Goal: Task Accomplishment & Management: Complete application form

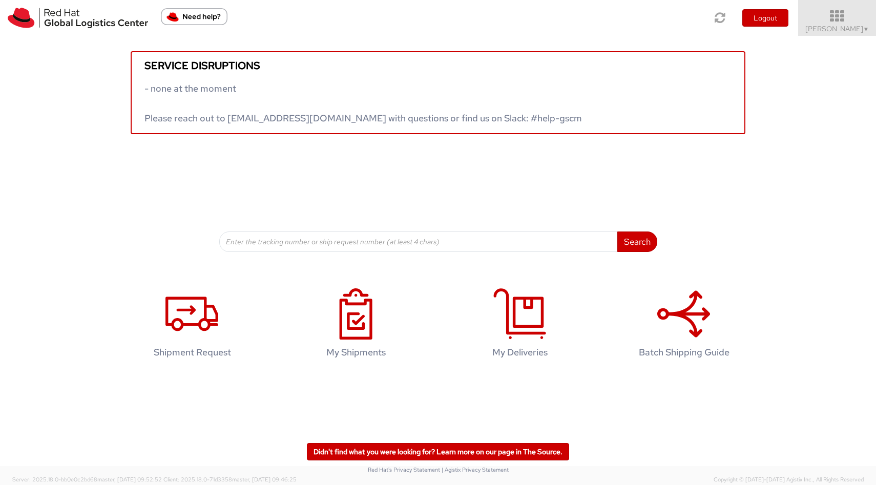
click at [848, 36] on div "Service disruptions - none at the moment Please reach out to [EMAIL_ADDRESS][DO…" at bounding box center [438, 85] width 876 height 98
click at [852, 31] on span "[PERSON_NAME] ▼" at bounding box center [837, 28] width 64 height 9
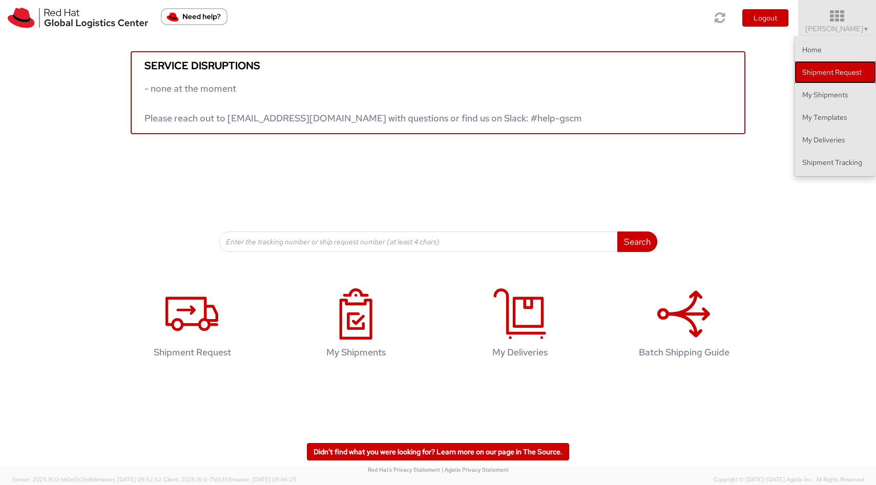
click at [837, 69] on link "Shipment Request" at bounding box center [834, 72] width 81 height 23
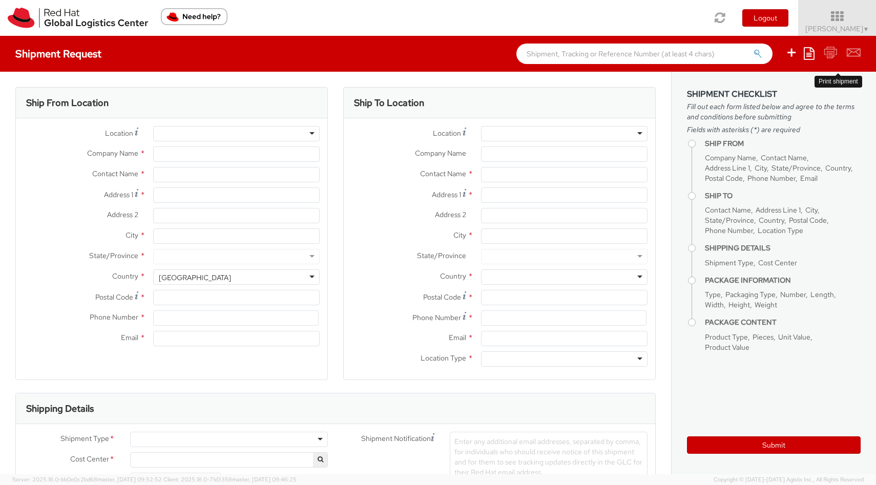
select select
select select "910"
click at [363, 199] on label "Address 1 *" at bounding box center [409, 194] width 130 height 14
click at [481, 199] on input "Address 1 *" at bounding box center [564, 194] width 166 height 15
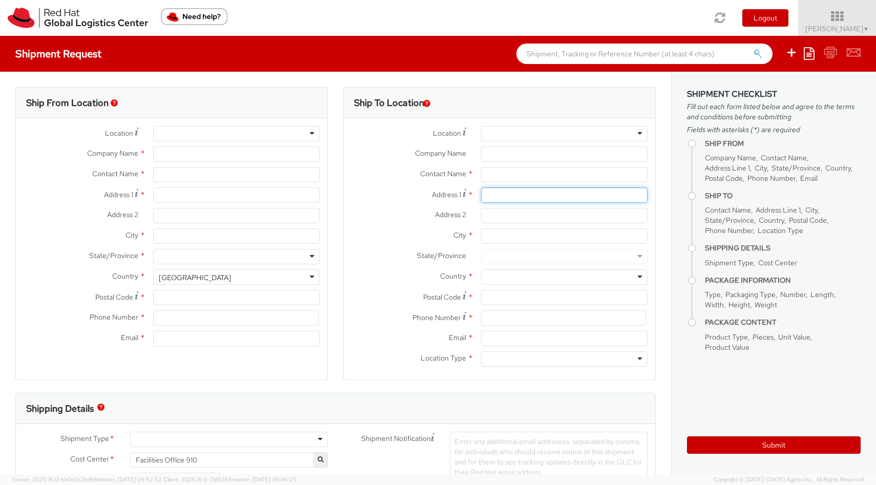
type input "Red Hat Colombia S.A.S."
type input "[PERSON_NAME]"
type input "Carrera 9 No. 115-06 #1906"
type input "19th Floor, [PERSON_NAME][GEOGRAPHIC_DATA]"
type input "BOGOTA"
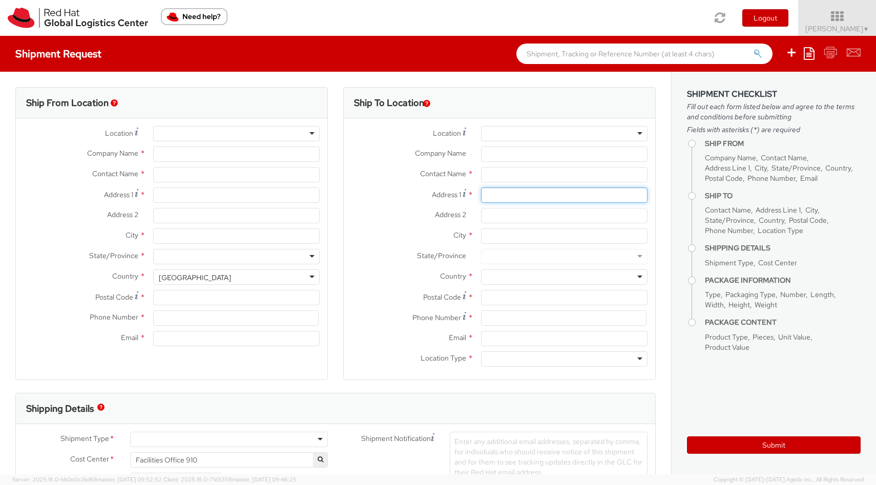
type input "110111"
type input "57 1 5088629"
type input "[EMAIL_ADDRESS][DOMAIN_NAME]"
select select "CM"
select select "KGS"
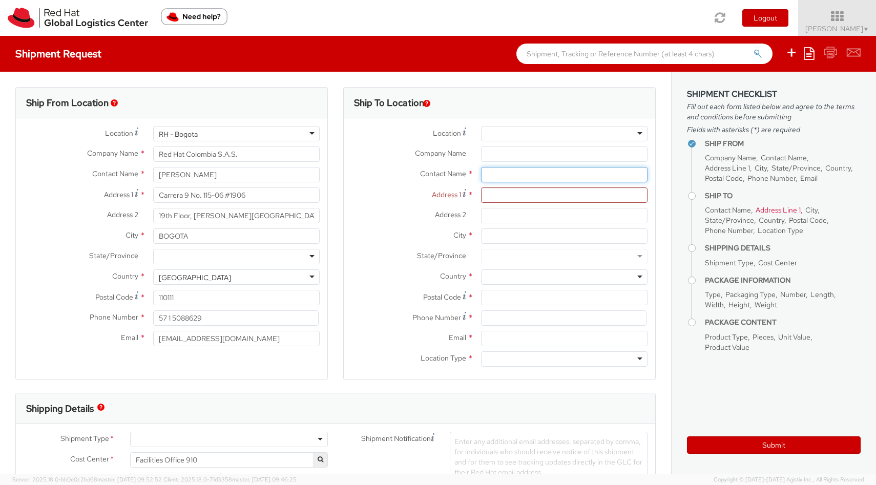
click at [559, 175] on input "text" at bounding box center [564, 174] width 166 height 15
type input "j"
type input "[PERSON_NAME] [PERSON_NAME]"
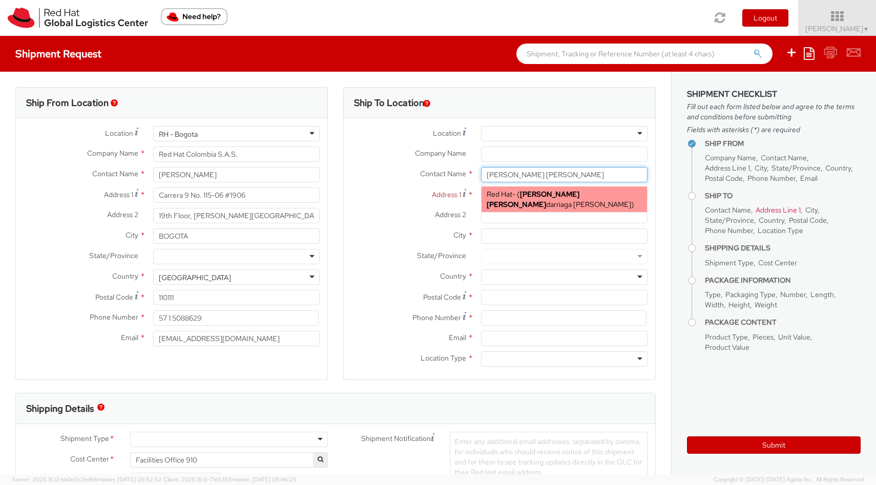
click at [586, 197] on span "[PERSON_NAME] [PERSON_NAME] darriaga [PERSON_NAME]" at bounding box center [559, 198] width 144 height 19
type input "Red Hat"
type input "[PERSON_NAME]"
type input "[EMAIL_ADDRESS][DOMAIN_NAME]"
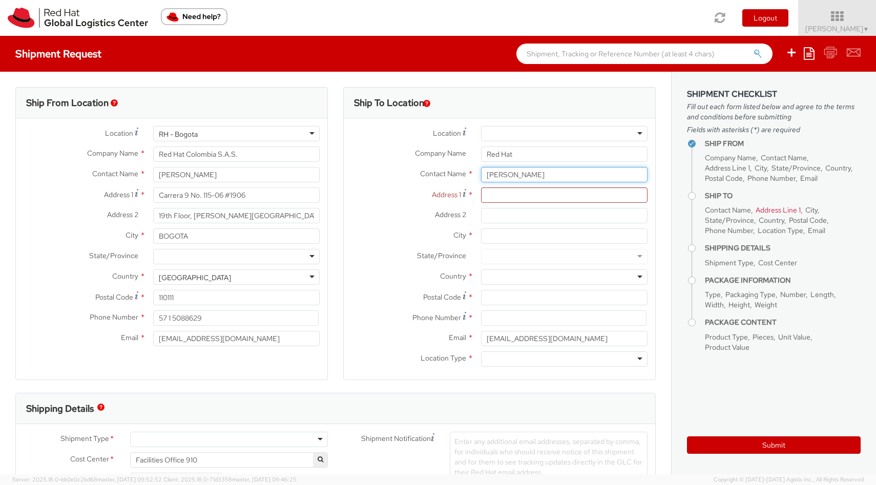
type input "[PERSON_NAME]"
click at [505, 196] on input "Address 1 *" at bounding box center [564, 194] width 166 height 15
type input "Transversal 34 sur # 32 D 09 interior 201"
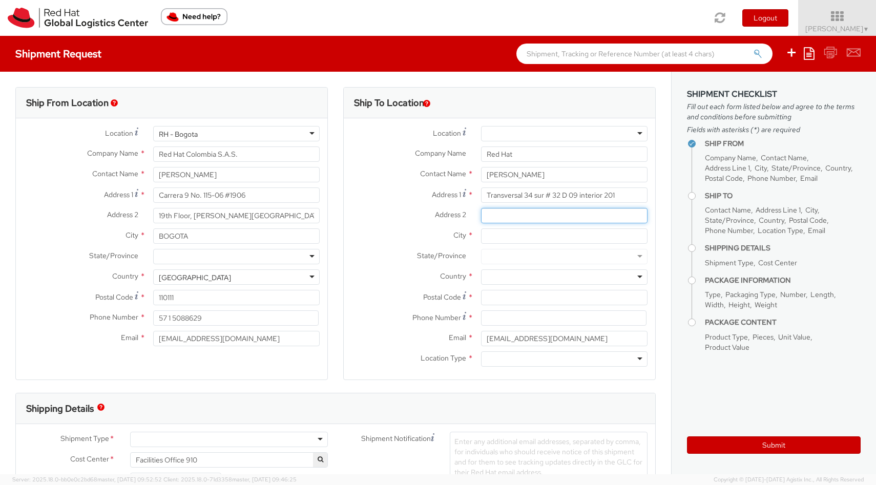
click at [496, 213] on input "Address 2 *" at bounding box center [564, 215] width 166 height 15
type input "Barrio Magnolia"
click at [532, 234] on input "City *" at bounding box center [564, 235] width 166 height 15
click at [523, 257] on div at bounding box center [564, 256] width 166 height 15
click at [633, 258] on div at bounding box center [564, 256] width 166 height 15
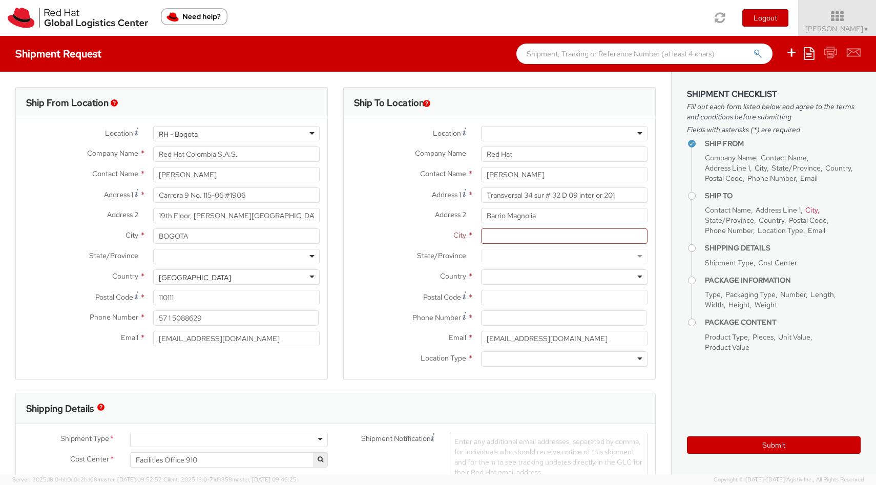
click at [633, 258] on div at bounding box center [564, 256] width 166 height 15
click at [632, 255] on div at bounding box center [564, 256] width 166 height 15
drag, startPoint x: 629, startPoint y: 254, endPoint x: 629, endPoint y: 266, distance: 11.8
click at [629, 258] on div at bounding box center [564, 256] width 166 height 15
click at [632, 277] on div at bounding box center [564, 276] width 166 height 15
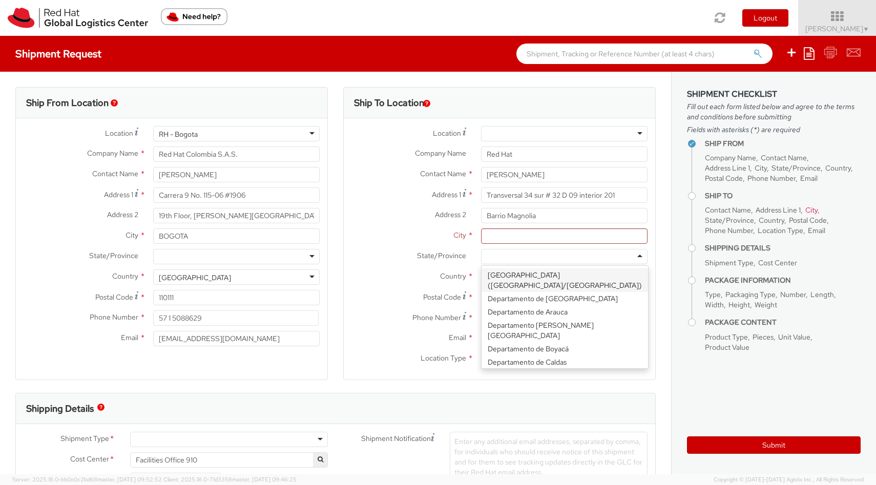
click at [631, 255] on div at bounding box center [564, 256] width 166 height 15
type input "e"
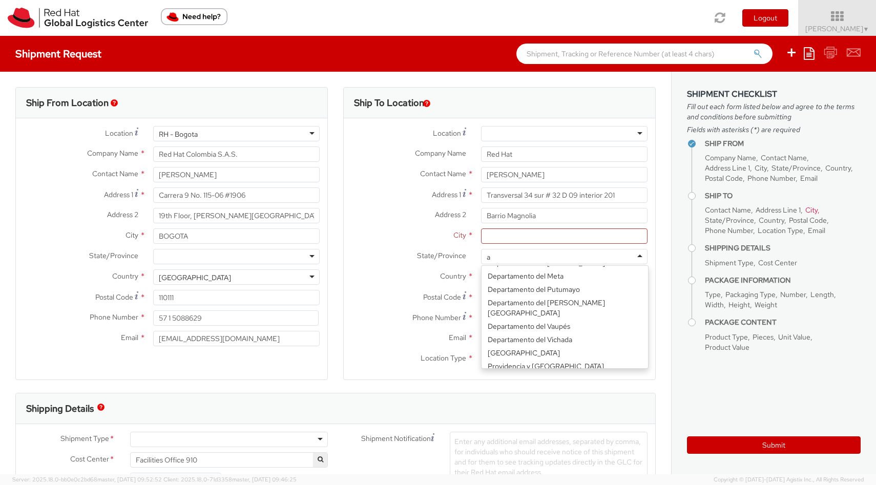
scroll to position [16, 0]
type input "an"
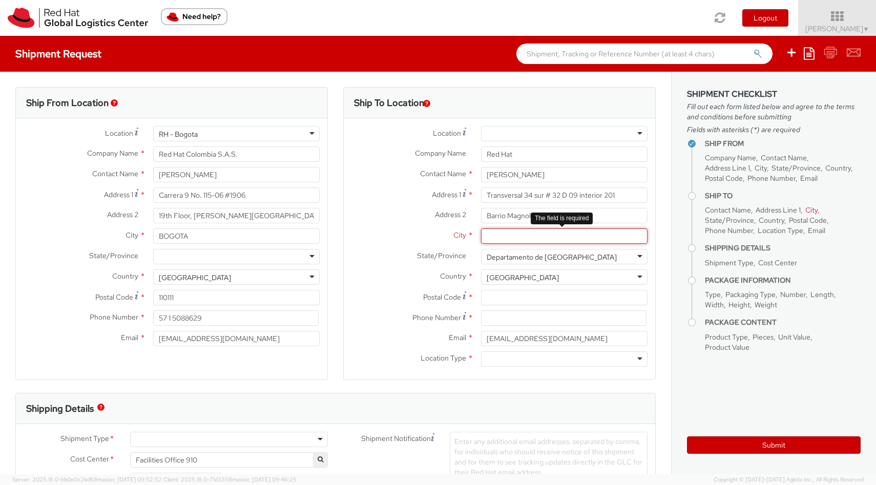
click at [521, 241] on input "City *" at bounding box center [564, 235] width 166 height 15
type input "Envigado"
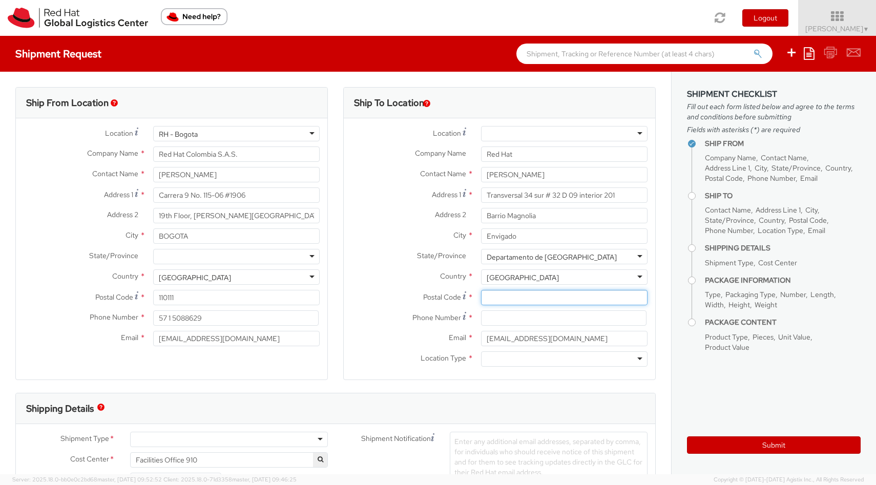
click at [497, 301] on input "Postal Code *" at bounding box center [564, 297] width 166 height 15
click at [496, 325] on input at bounding box center [563, 317] width 165 height 15
type input "3157497099"
click at [494, 360] on div at bounding box center [564, 358] width 166 height 15
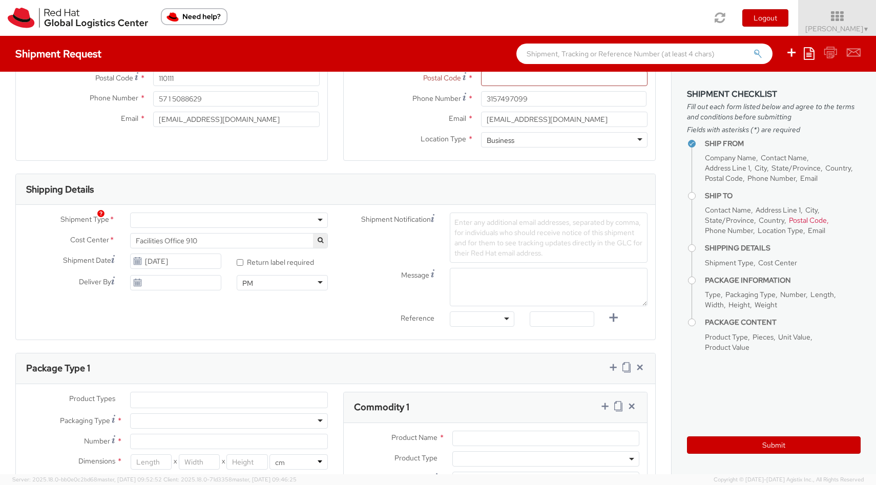
scroll to position [239, 0]
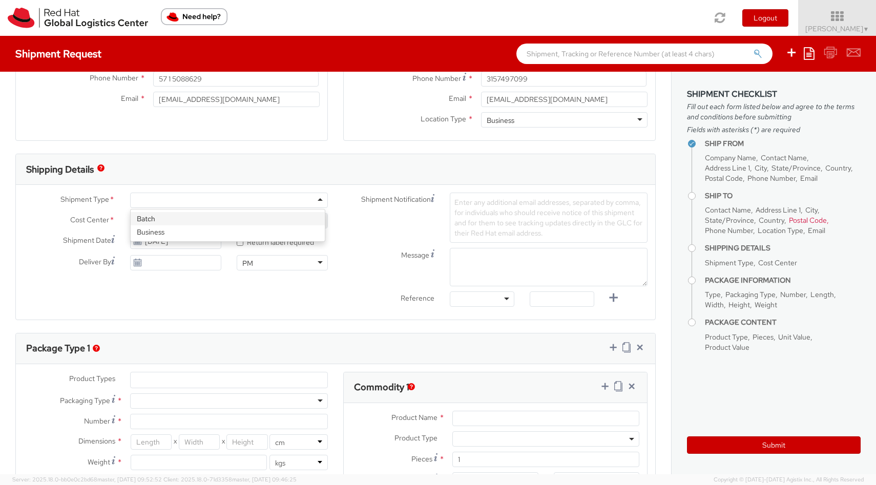
click at [315, 201] on div at bounding box center [229, 200] width 198 height 15
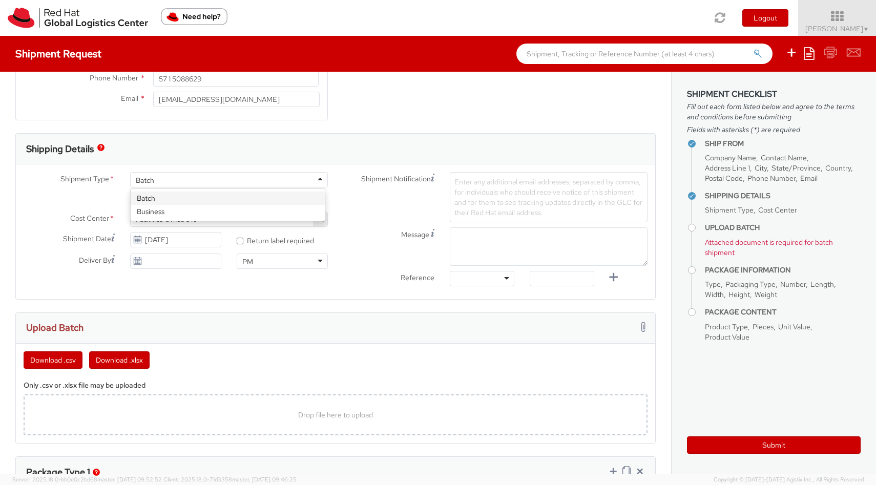
drag, startPoint x: 164, startPoint y: 180, endPoint x: 181, endPoint y: 183, distance: 17.6
click at [164, 180] on div "Batch" at bounding box center [229, 179] width 198 height 15
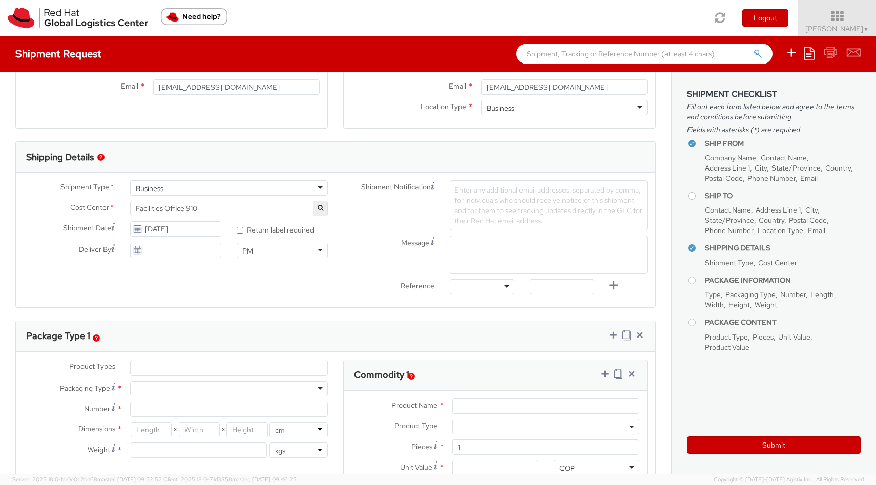
scroll to position [253, 0]
click at [318, 207] on icon "button" at bounding box center [321, 206] width 6 height 6
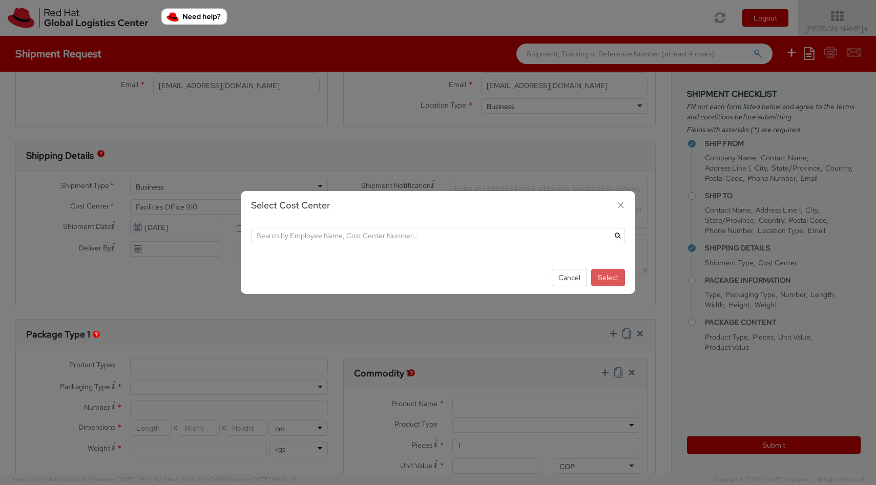
click at [622, 204] on icon "button" at bounding box center [620, 205] width 15 height 15
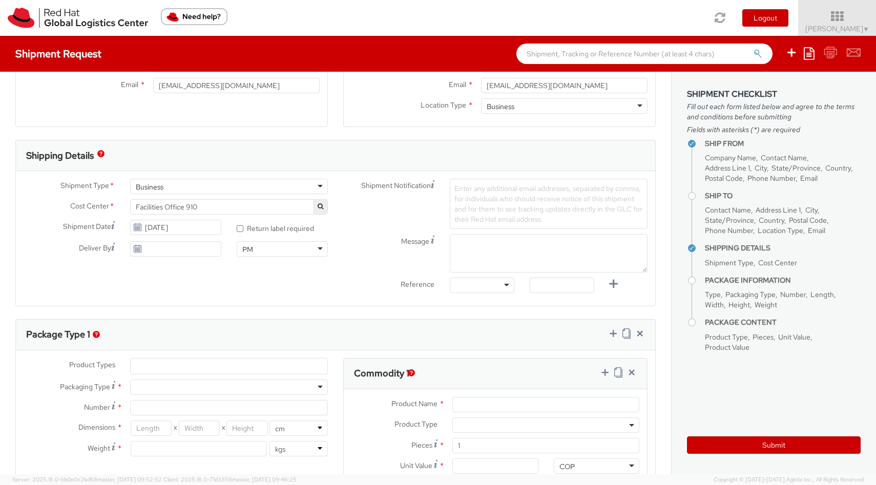
drag, startPoint x: 253, startPoint y: 198, endPoint x: 239, endPoint y: 204, distance: 15.4
click at [253, 199] on div "Shipment Type * Business Business Batch Business Cost Center * Facilities Offic…" at bounding box center [176, 220] width 320 height 83
click at [239, 204] on span "Facilities Office 910" at bounding box center [229, 206] width 186 height 9
click at [236, 204] on span "Facilities Office 910" at bounding box center [229, 206] width 186 height 9
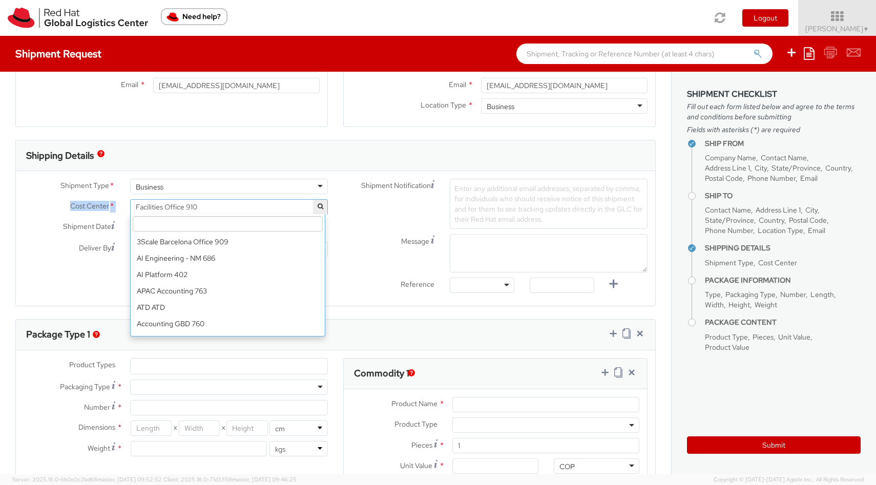
click at [234, 208] on span "Facilities Office 910" at bounding box center [229, 206] width 186 height 9
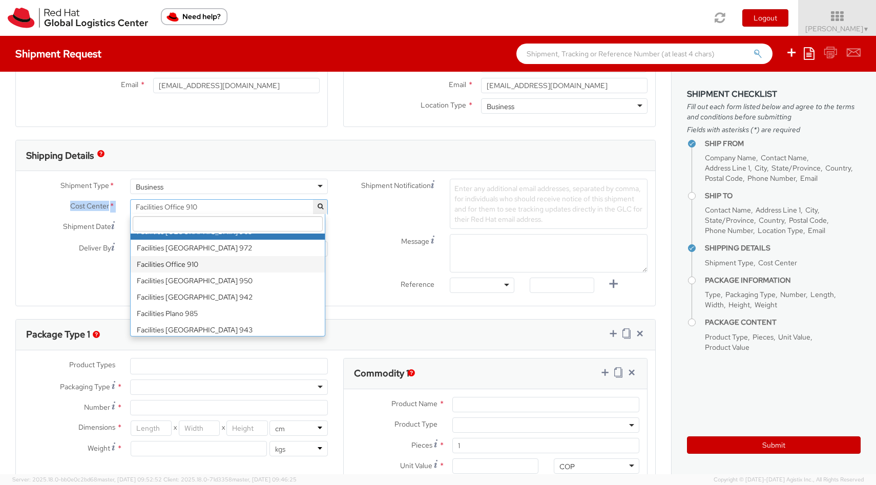
click at [231, 218] on input "search" at bounding box center [228, 223] width 190 height 15
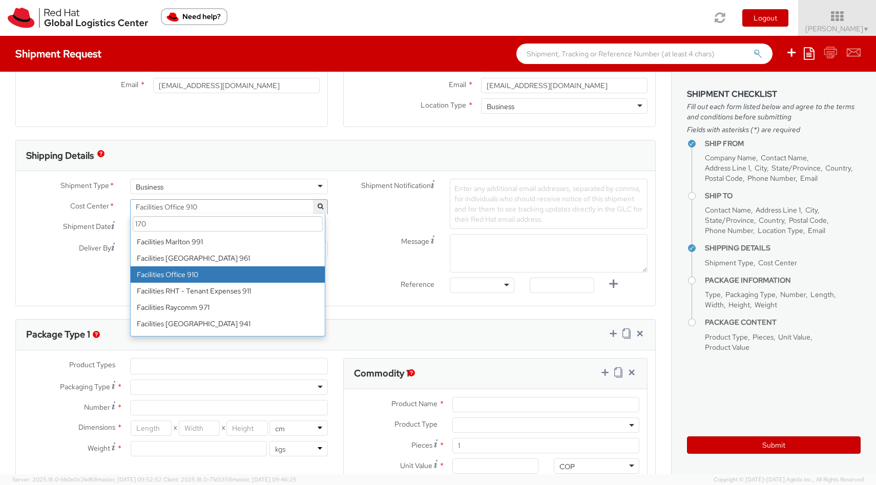
scroll to position [0, 0]
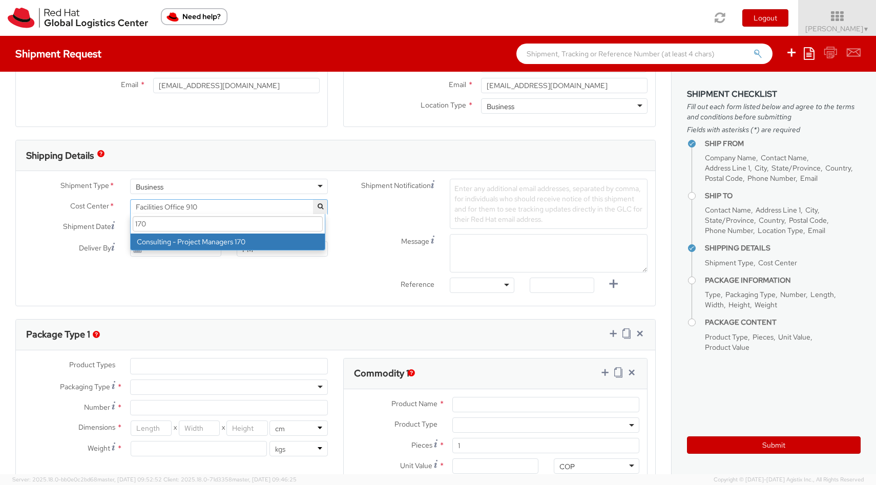
type input "170"
select select "170"
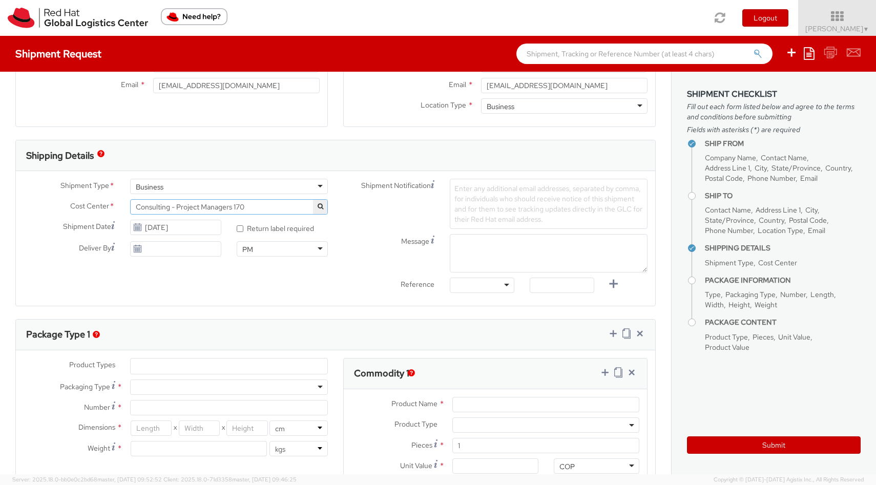
click at [225, 205] on span "Consulting - Project Managers 170" at bounding box center [229, 206] width 186 height 9
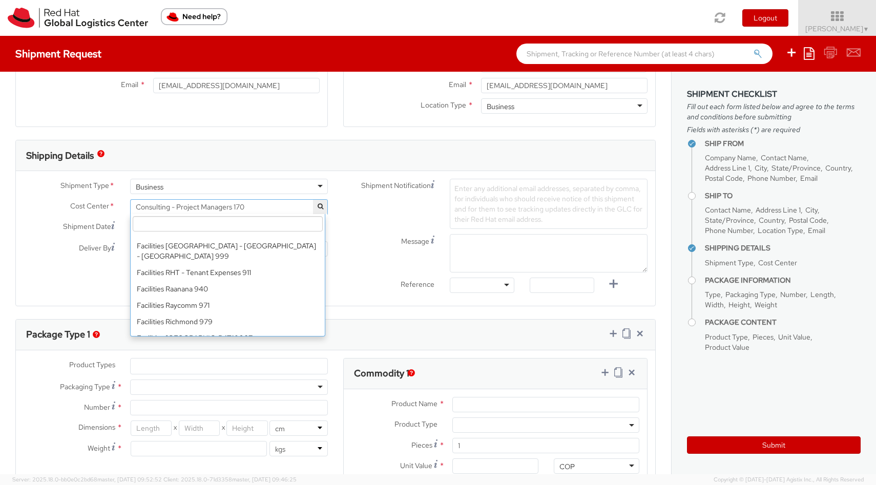
scroll to position [4948, 0]
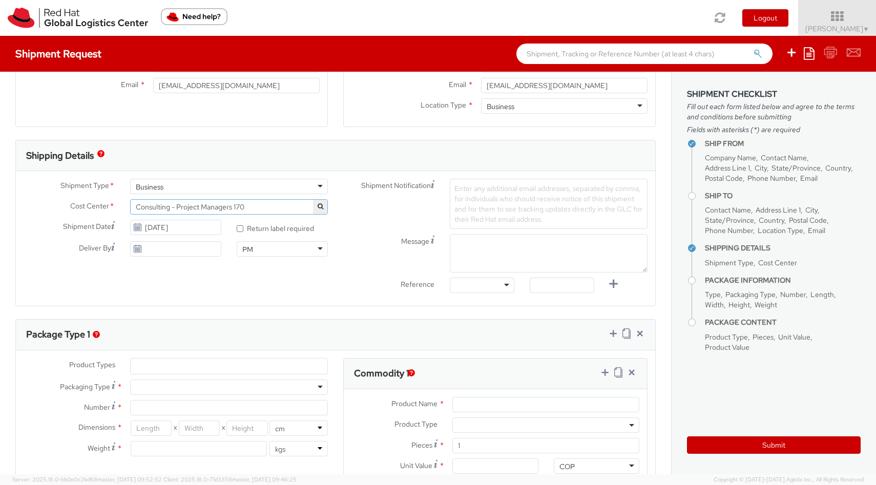
click at [244, 209] on span "Consulting - Project Managers 170" at bounding box center [229, 206] width 186 height 9
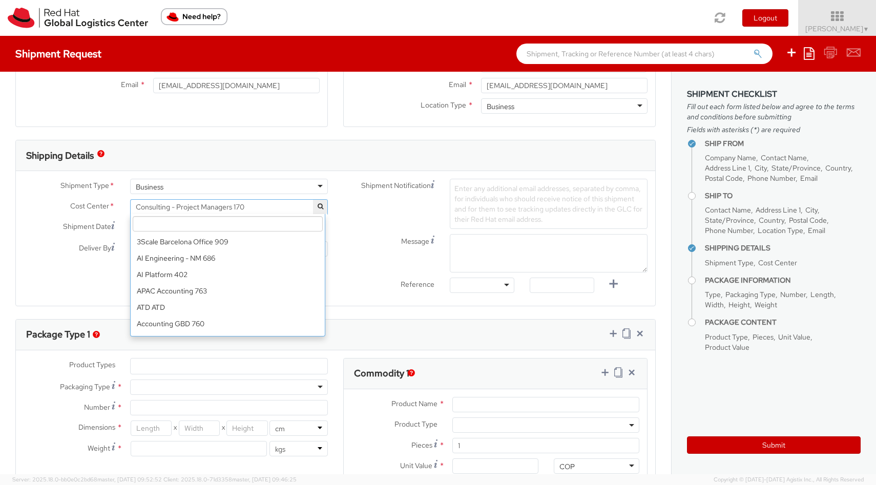
click at [244, 209] on span "Consulting - Project Managers 170" at bounding box center [229, 206] width 186 height 9
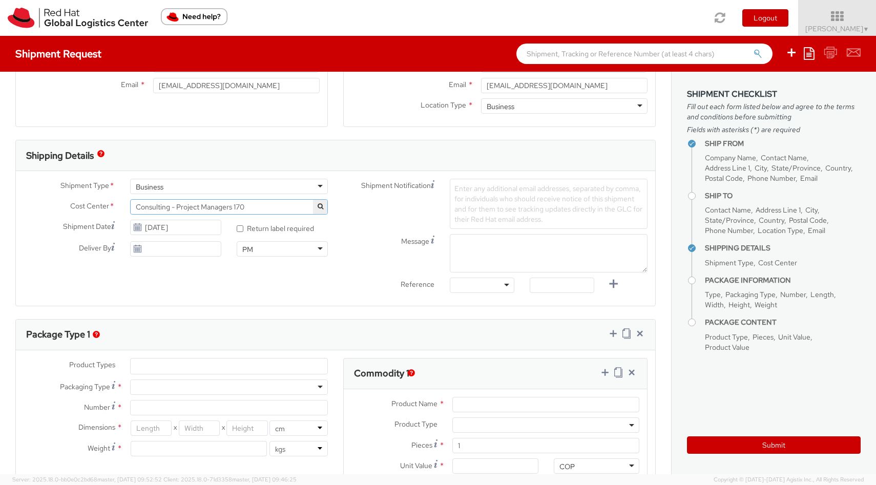
click at [244, 209] on span "Consulting - Project Managers 170" at bounding box center [229, 206] width 186 height 9
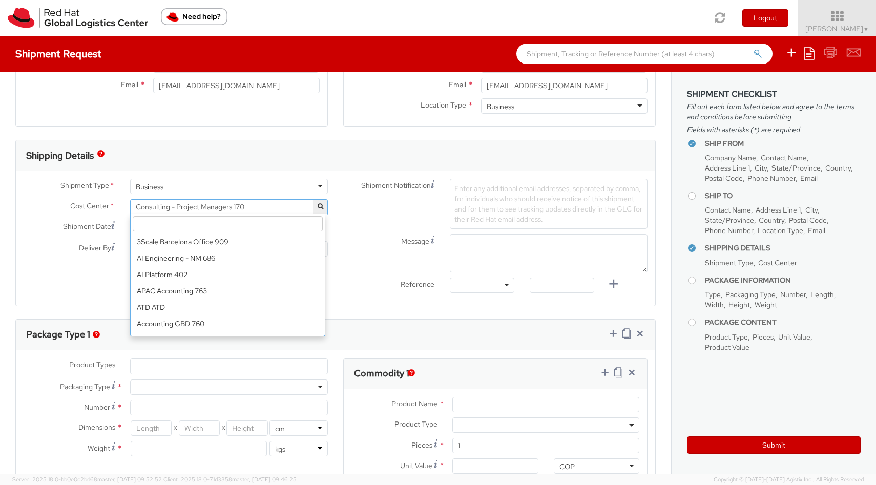
click at [252, 207] on span "Consulting - Project Managers 170" at bounding box center [229, 206] width 186 height 9
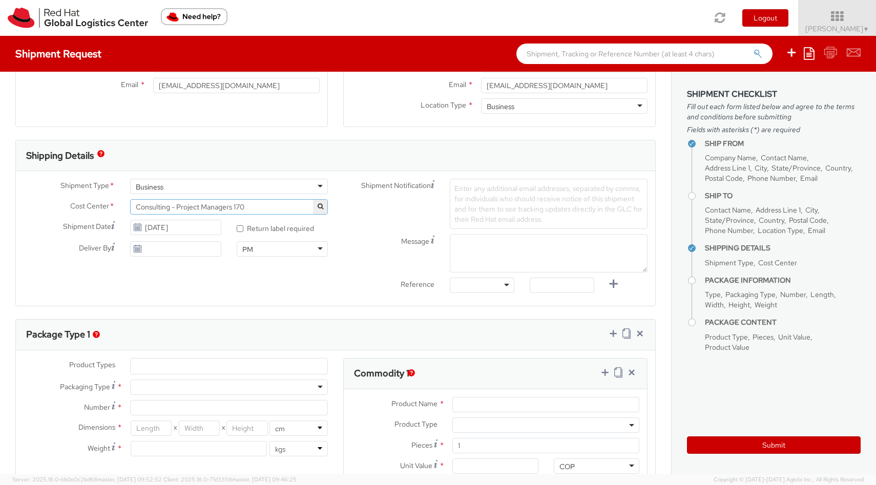
click at [256, 206] on span "Consulting - Project Managers 170" at bounding box center [229, 206] width 186 height 9
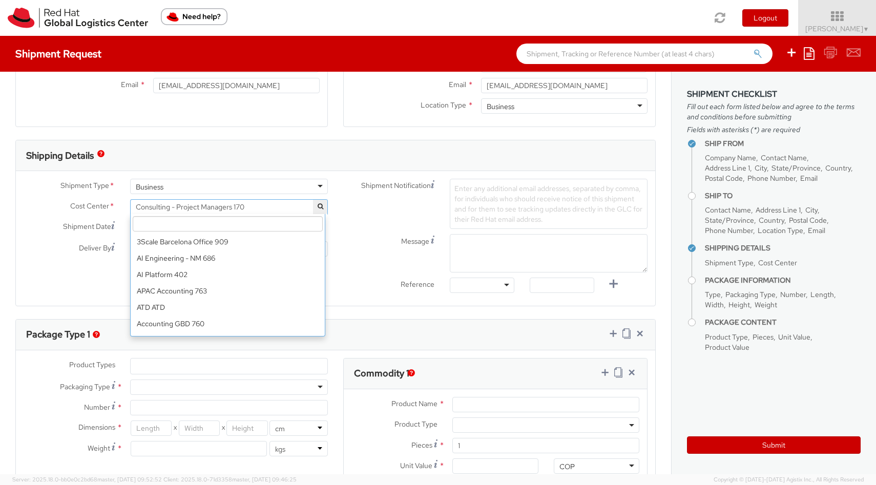
click at [287, 205] on span "Consulting - Project Managers 170" at bounding box center [229, 206] width 186 height 9
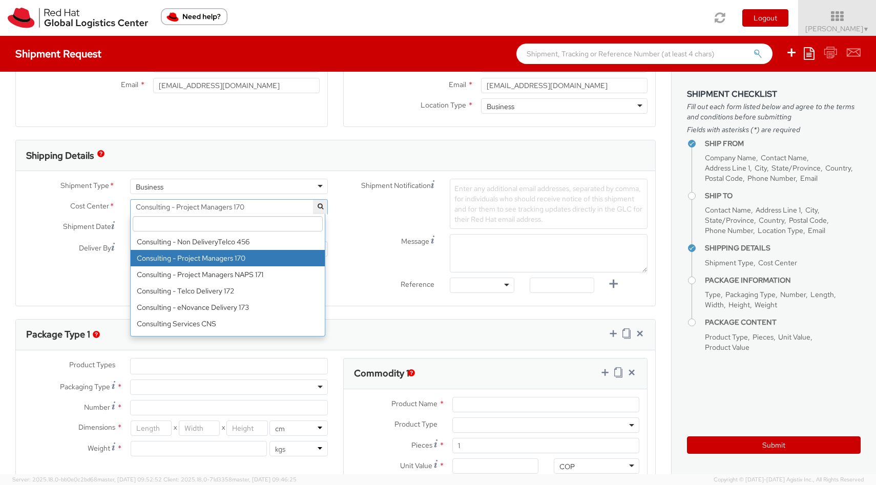
click at [283, 222] on input "search" at bounding box center [228, 223] width 190 height 15
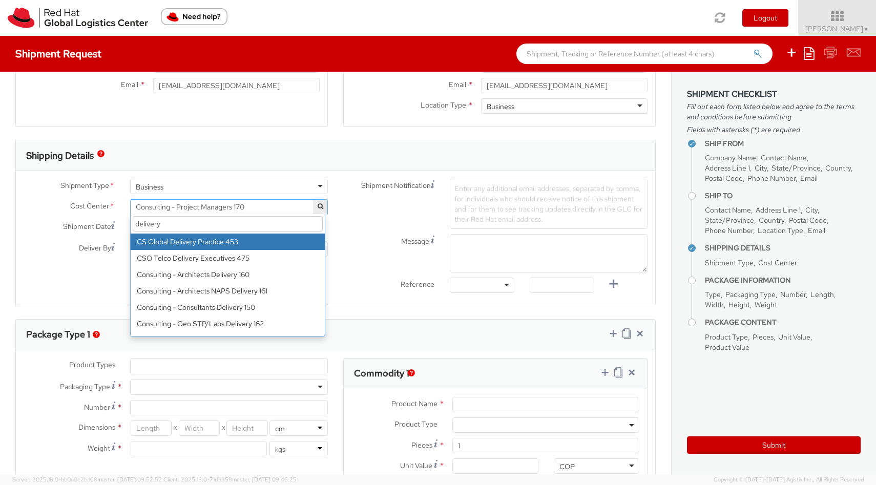
click at [236, 229] on input "delivery" at bounding box center [228, 223] width 190 height 15
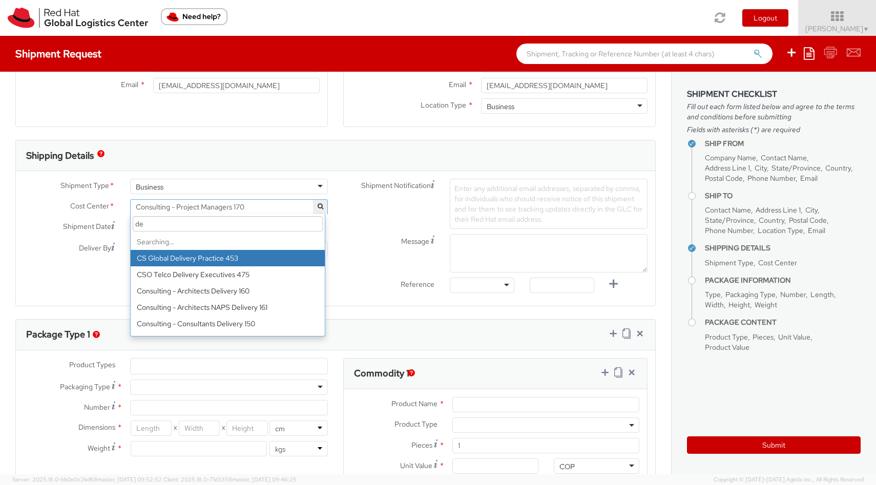
type input "d"
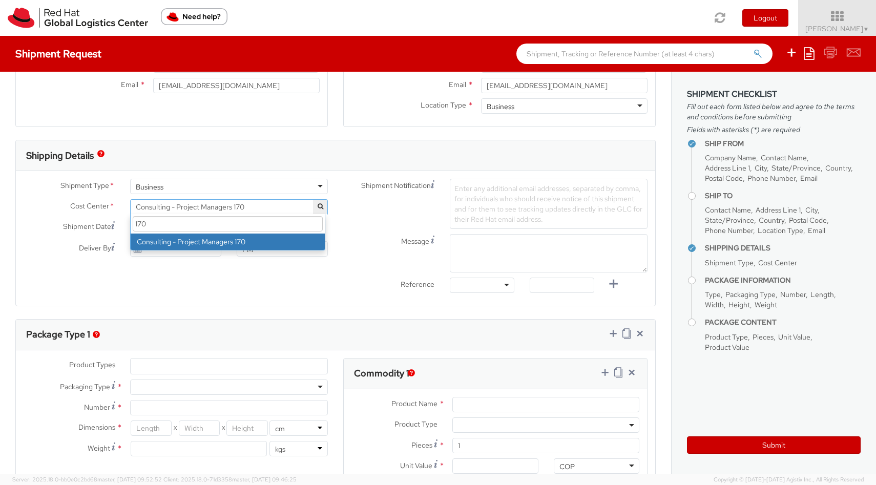
type input "170"
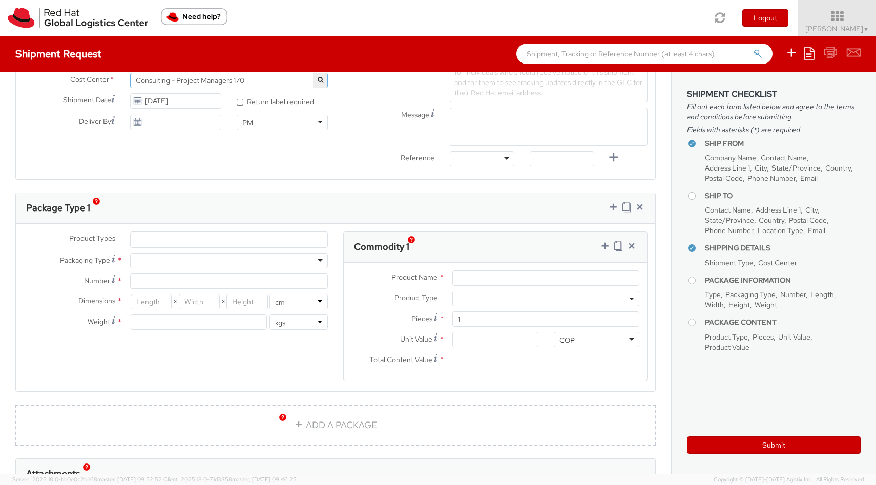
scroll to position [387, 0]
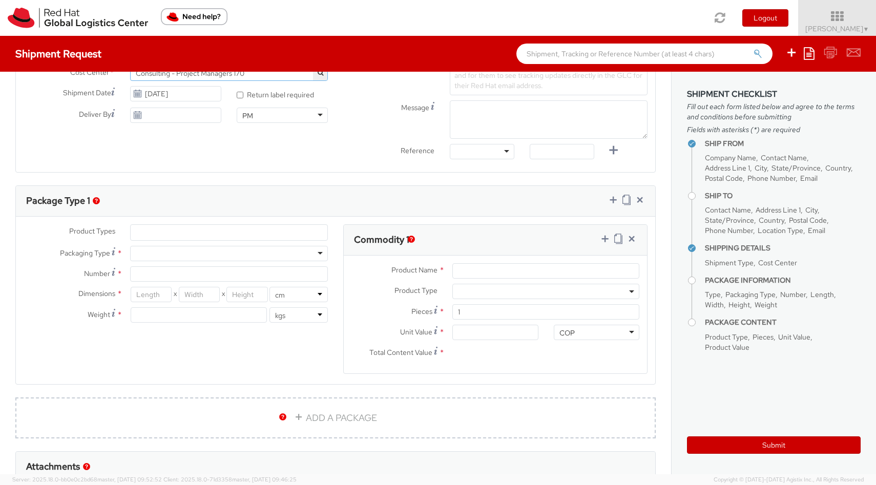
click at [245, 236] on ul at bounding box center [229, 232] width 197 height 15
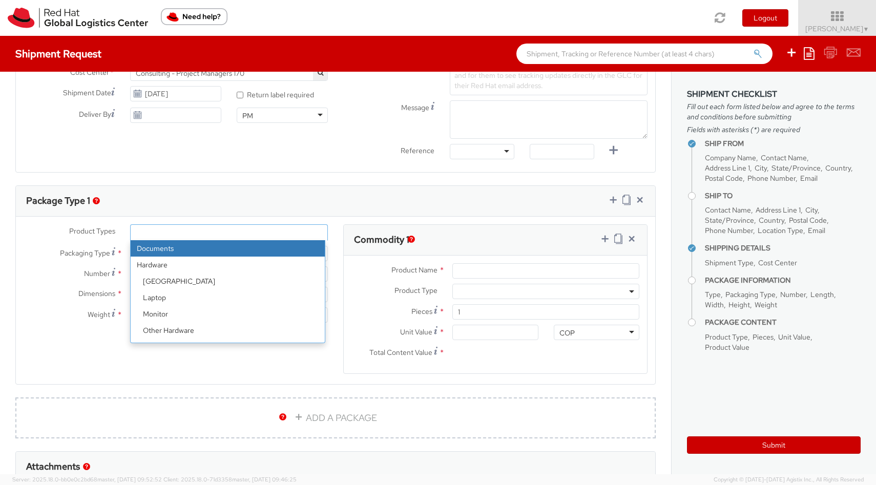
select select "DOCUMENT"
type input "Documents"
select select "DOCUMENT"
type input "1.00"
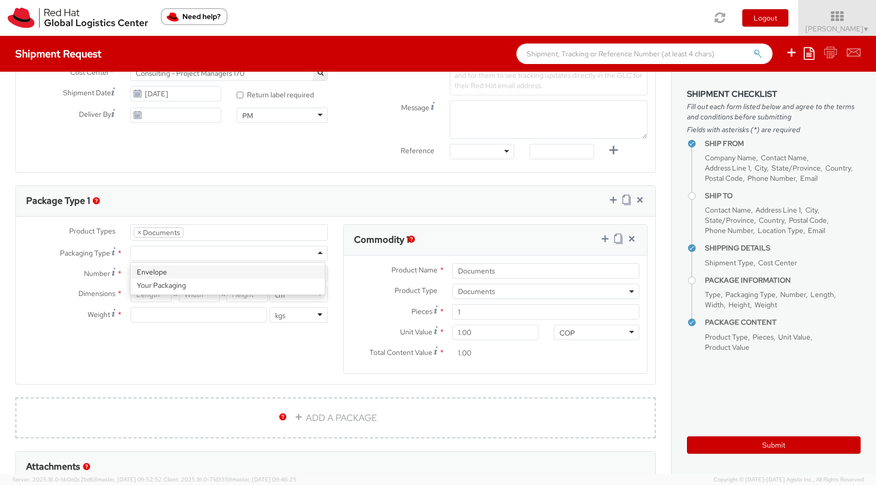
click at [313, 255] on div at bounding box center [229, 253] width 198 height 15
type input "1"
type input "24.13"
type input "31.75"
type input "0.64"
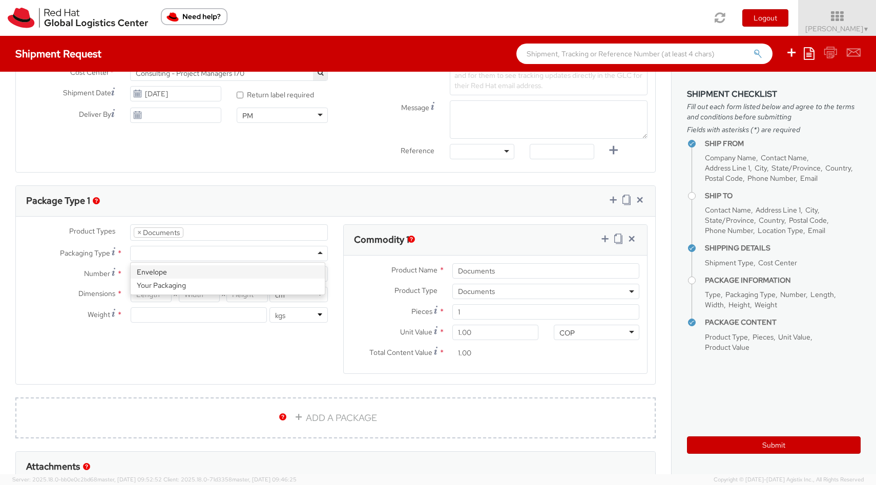
type input "0.5"
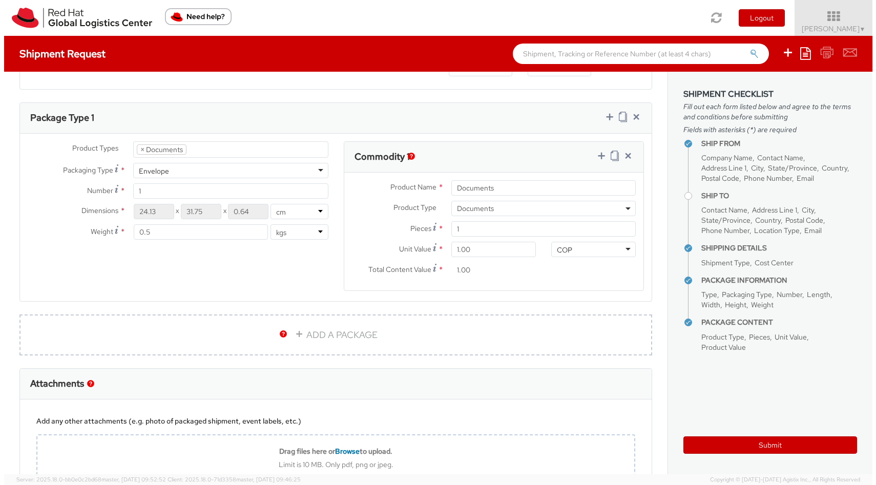
scroll to position [450, 0]
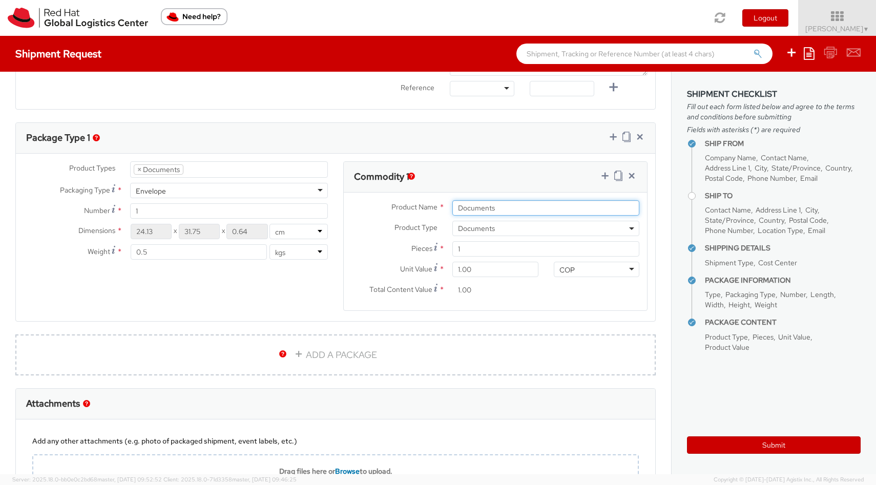
click at [506, 211] on input "Documents" at bounding box center [545, 207] width 187 height 15
click at [492, 206] on input "Documents Card" at bounding box center [545, 207] width 187 height 15
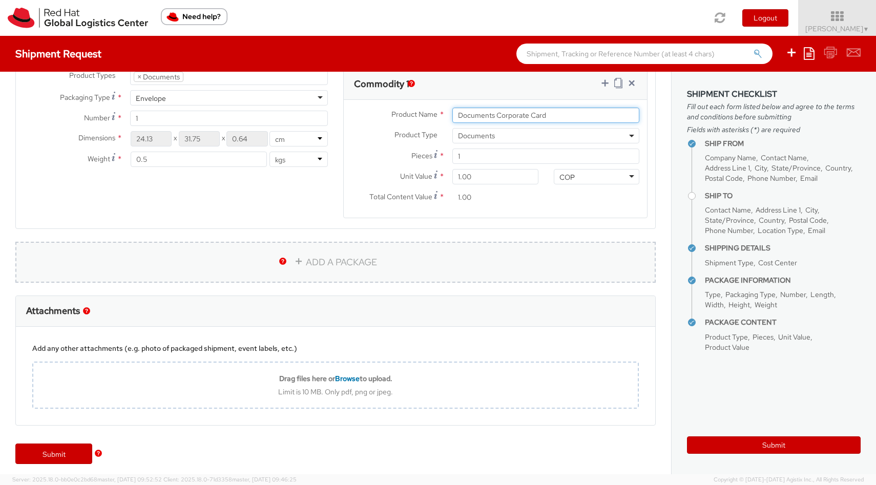
scroll to position [547, 0]
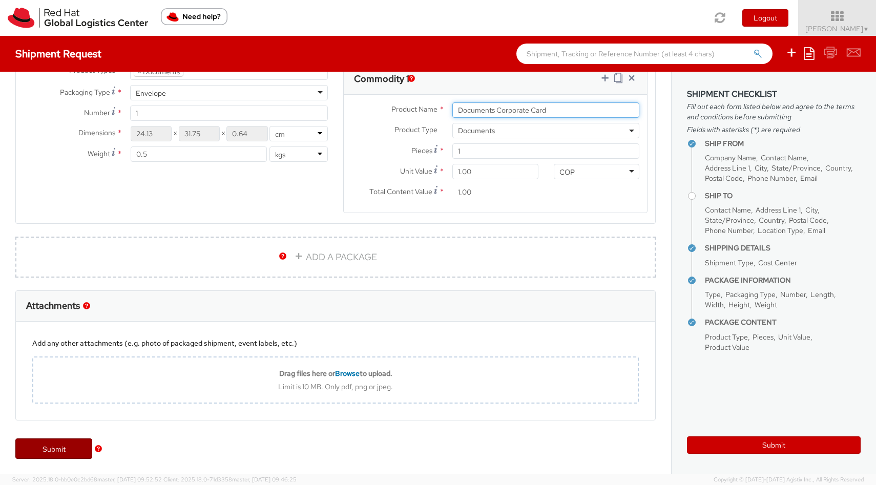
type input "Documents Corporate Card"
click at [62, 445] on link "Submit" at bounding box center [53, 448] width 77 height 20
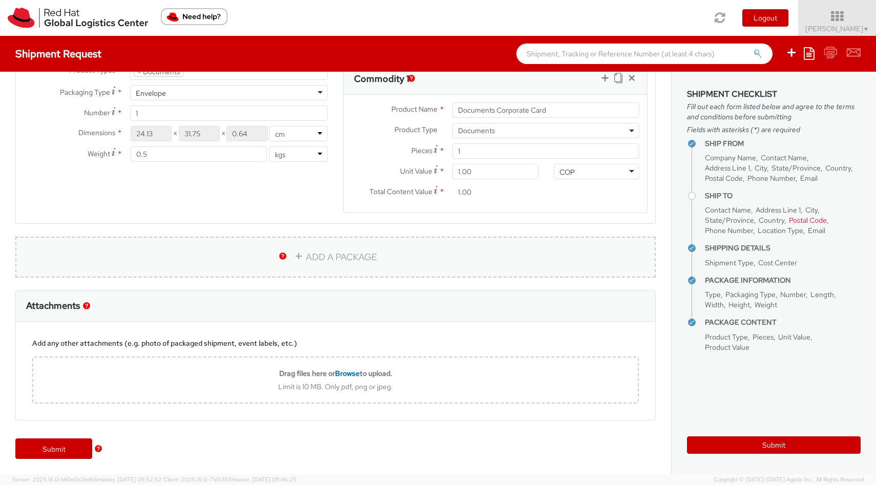
click at [324, 263] on link "ADD A PACKAGE" at bounding box center [335, 257] width 640 height 41
select select
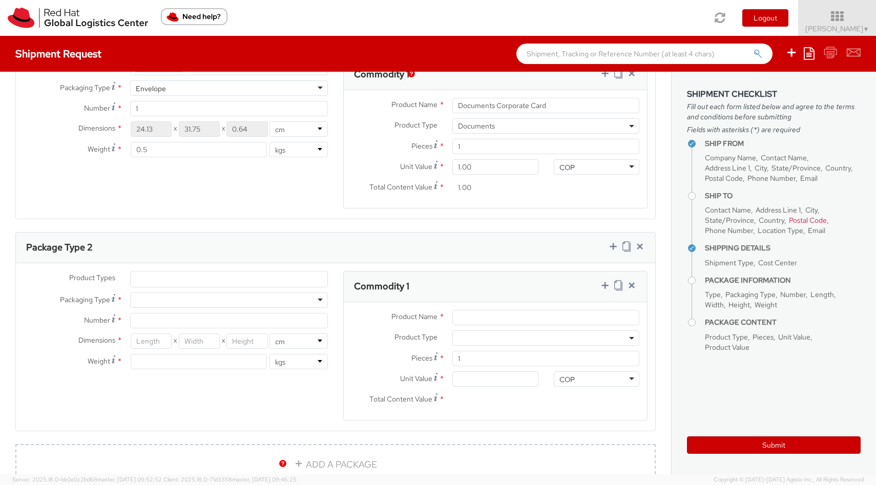
scroll to position [552, 0]
click at [635, 249] on icon at bounding box center [640, 246] width 10 height 10
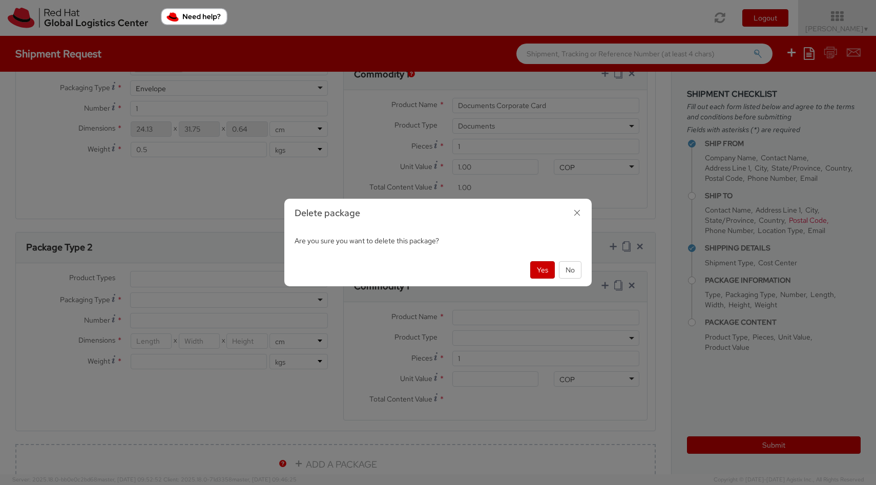
click at [554, 270] on base-modal-view-footer "Yes No" at bounding box center [555, 268] width 51 height 9
click at [548, 271] on button "Yes" at bounding box center [542, 269] width 25 height 17
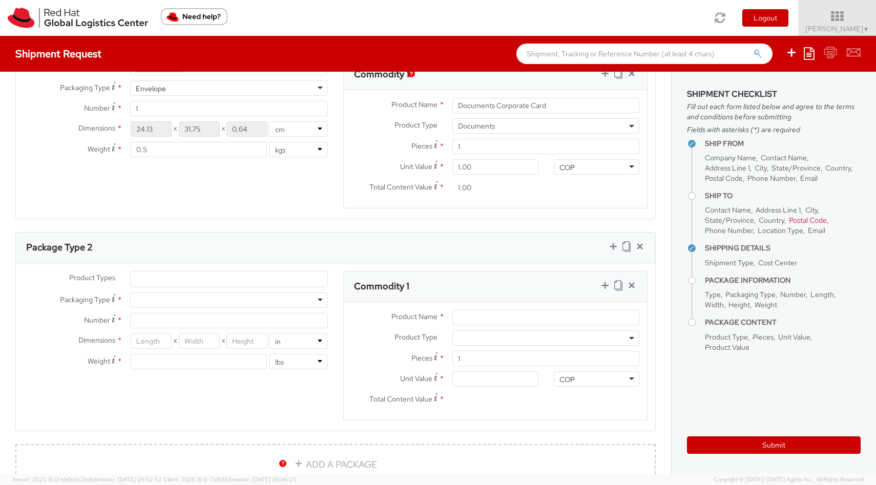
scroll to position [547, 0]
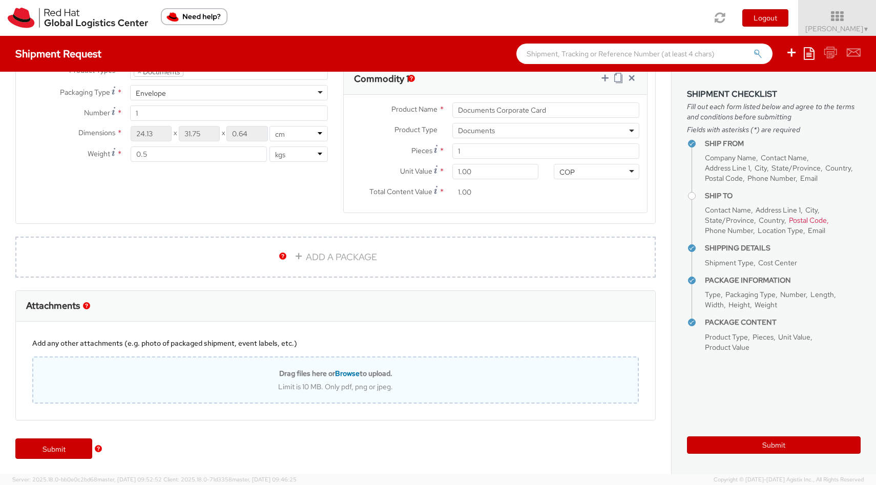
click at [314, 384] on div "Limit is 10 MB. Only pdf, png or jpeg." at bounding box center [335, 386] width 604 height 9
click at [335, 382] on div "Limit is 10 MB. Only pdf, png or jpeg." at bounding box center [335, 386] width 604 height 9
type input "C:\fakepath\WhatsApp Image [DATE] 09.01.42.jpeg"
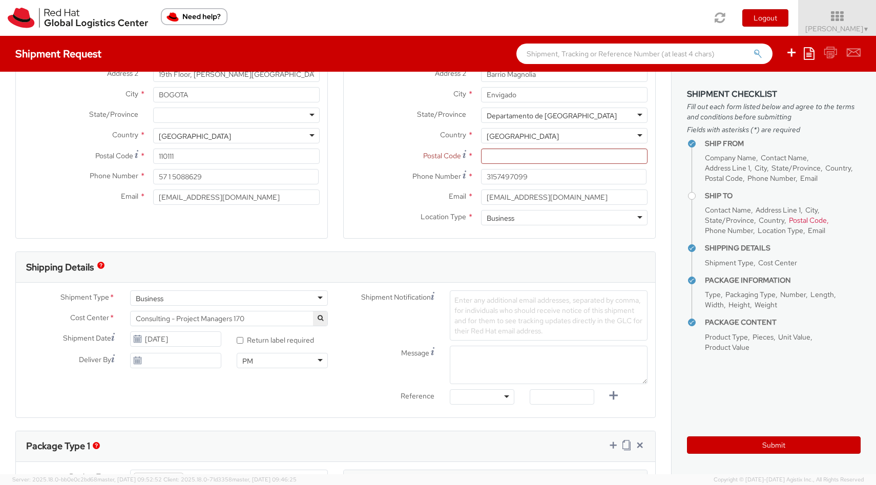
scroll to position [141, 0]
click at [516, 159] on input "Postal Code *" at bounding box center [564, 156] width 166 height 15
paste input "055422"
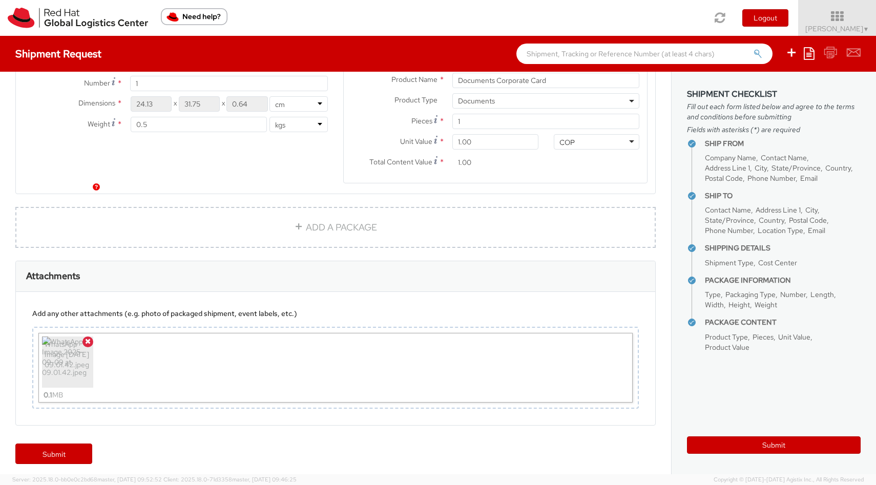
scroll to position [582, 0]
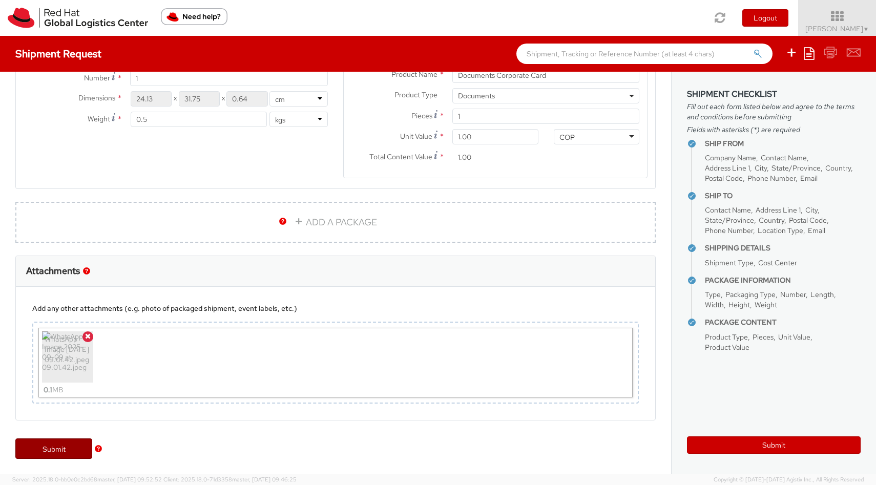
type input "055422"
click at [64, 452] on link "Submit" at bounding box center [53, 448] width 77 height 20
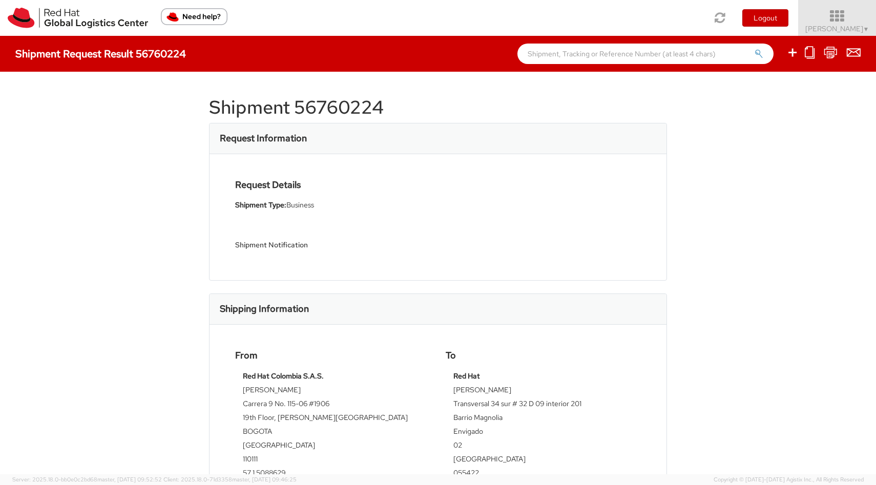
click at [844, 22] on icon at bounding box center [837, 16] width 90 height 14
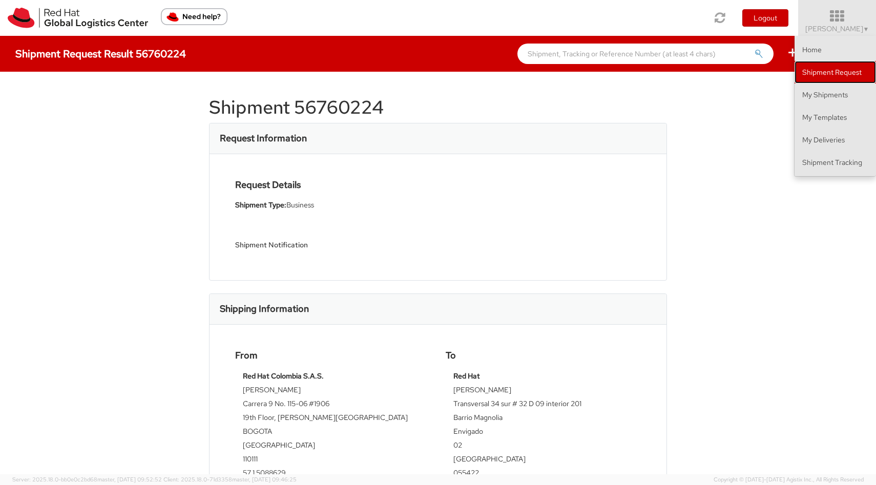
click at [848, 76] on link "Shipment Request" at bounding box center [834, 72] width 81 height 23
select select
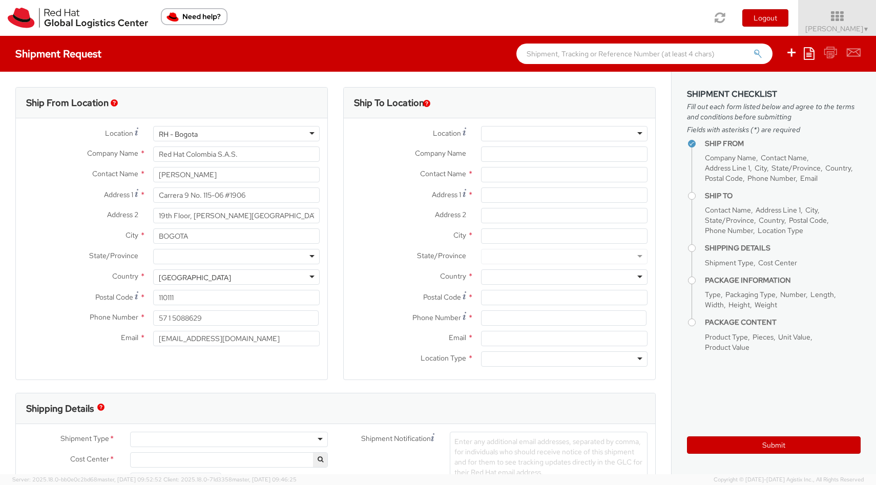
select select "910"
drag, startPoint x: 494, startPoint y: 179, endPoint x: 498, endPoint y: 170, distance: 9.6
click at [495, 178] on input "text" at bounding box center [564, 174] width 166 height 15
type input "[PERSON_NAME]"
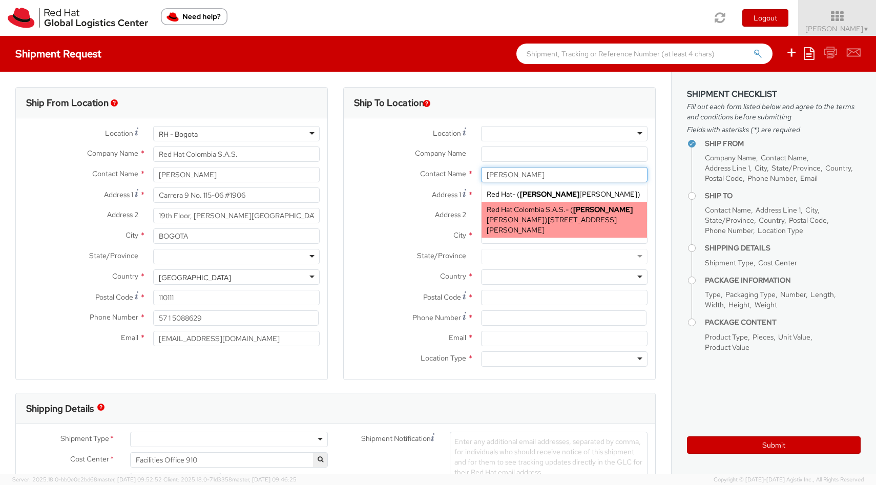
click at [518, 210] on span "Red Hat Colombia S.A.S." at bounding box center [526, 209] width 79 height 9
type input "Red Hat Colombia S.A.S."
type input "[PERSON_NAME]"
type input "Carrera 9 No. 115-06 #1906"
type input "19th Floor, [PERSON_NAME][GEOGRAPHIC_DATA]"
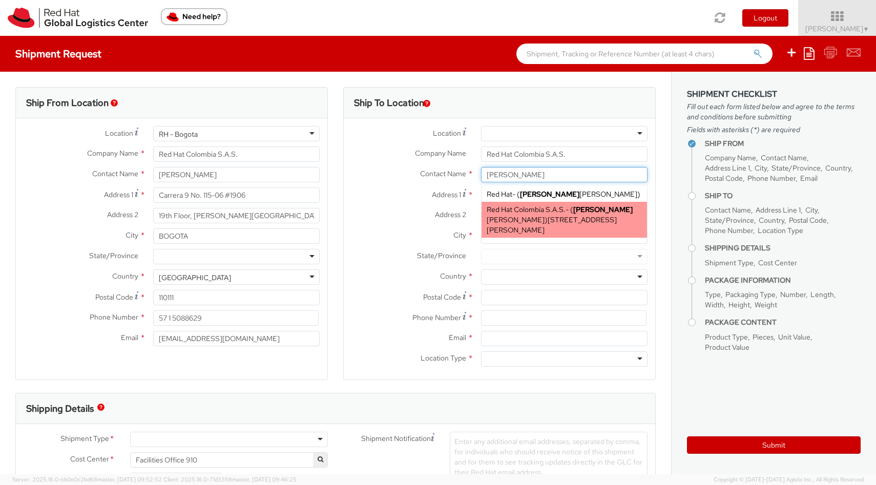
type input "BOGOTA"
type input "110111"
type input "[EMAIL_ADDRESS][DOMAIN_NAME]"
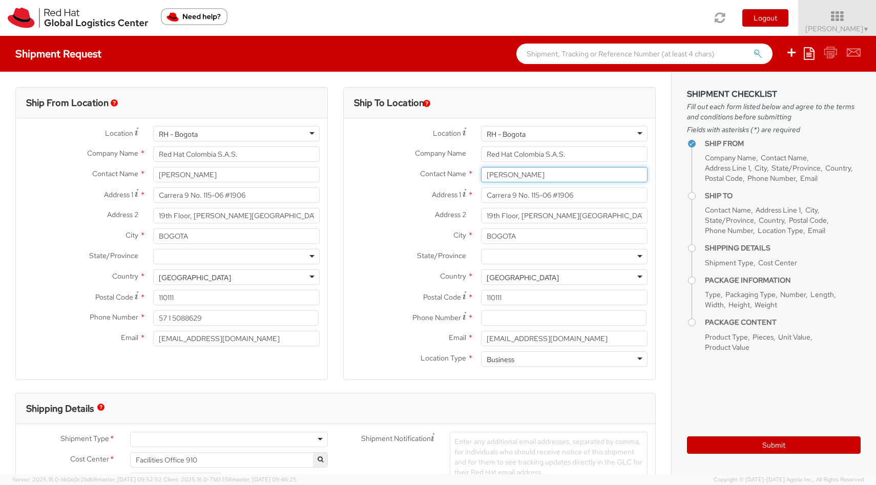
type input "[PERSON_NAME]"
click at [587, 198] on input "Carrera 9 No. 115-06 #1906" at bounding box center [564, 194] width 166 height 15
type input "Carrera 9 No. 115-06 #190"
type input "C"
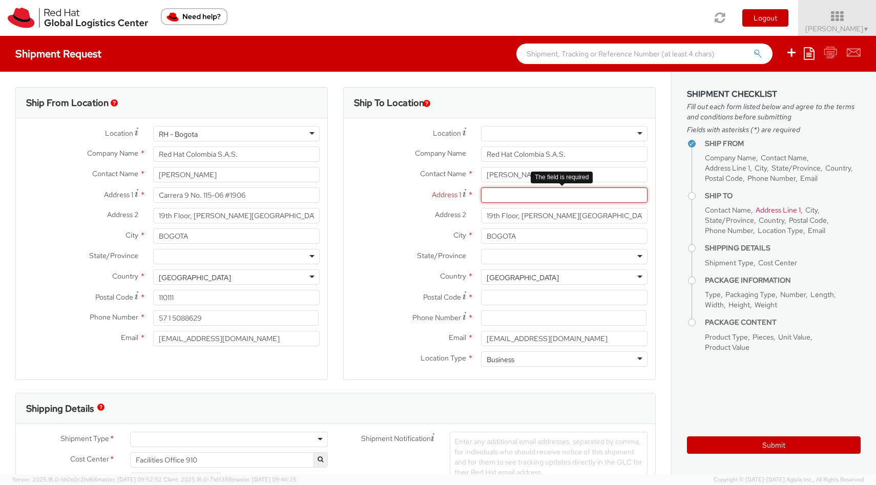
paste input "[STREET_ADDRESS]"
type input "[STREET_ADDRESS]"
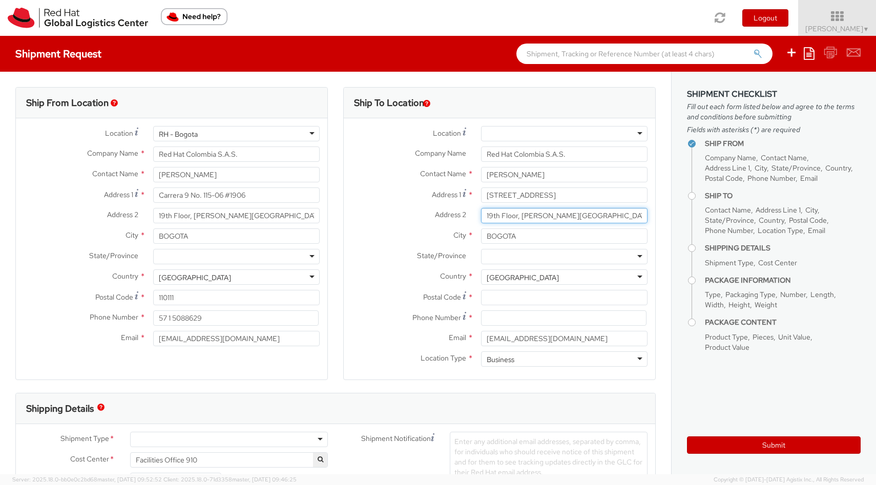
drag, startPoint x: 587, startPoint y: 217, endPoint x: 472, endPoint y: 221, distance: 115.3
click at [473, 219] on div "19th Floor, [PERSON_NAME][GEOGRAPHIC_DATA]" at bounding box center [564, 215] width 182 height 15
click at [514, 215] on input "Address 2 *" at bounding box center [564, 215] width 166 height 15
paste input "Unidad Sauces de la Calera"
type input "Unidad Sauces de la Calera"
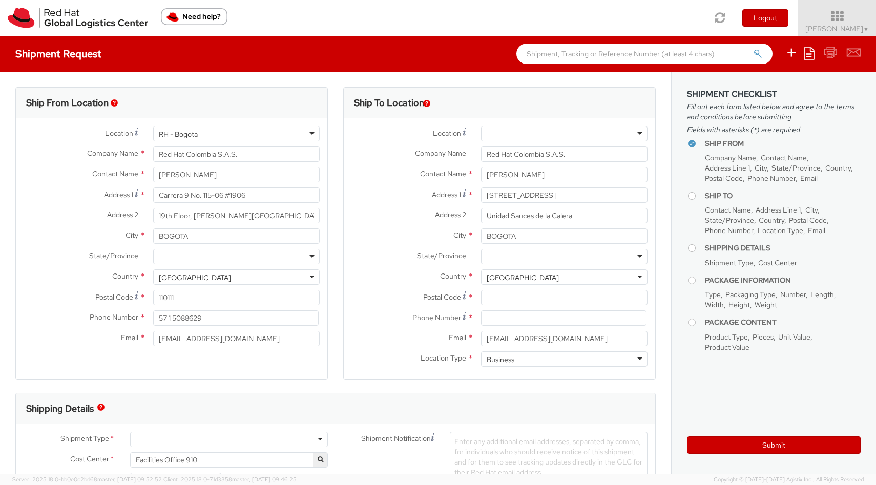
click at [635, 257] on div at bounding box center [564, 256] width 166 height 15
type input "med"
click at [520, 235] on input "BOGOTA" at bounding box center [564, 235] width 166 height 15
type input "B"
type input "Medellin"
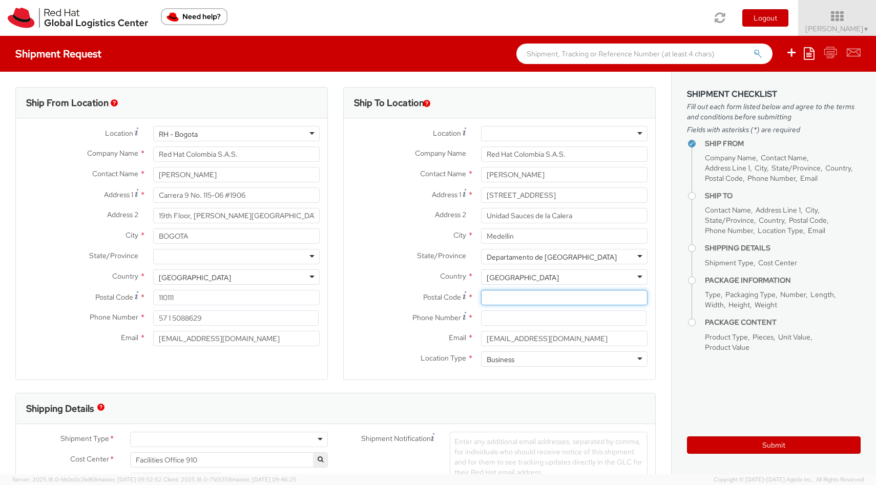
click at [553, 300] on input "Postal Code *" at bounding box center [564, 297] width 166 height 15
paste input "050021"
type input "050021"
click at [493, 322] on input at bounding box center [563, 317] width 165 height 15
paste input "3116344181"
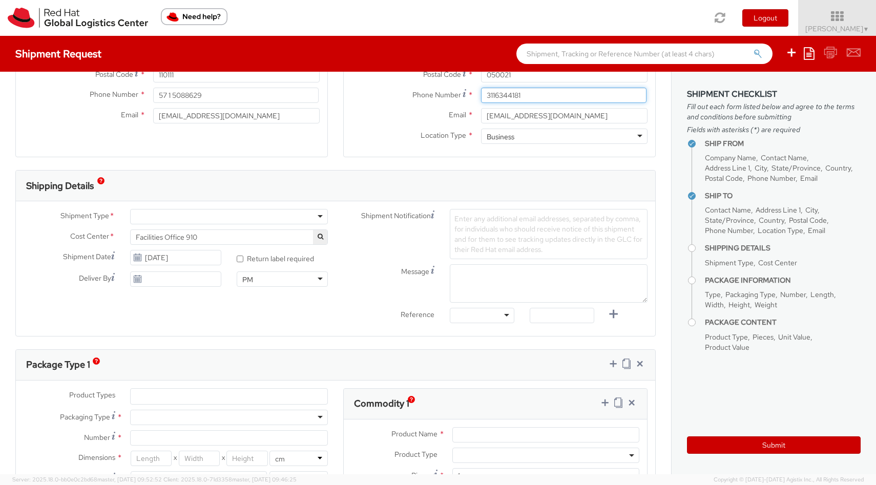
scroll to position [226, 0]
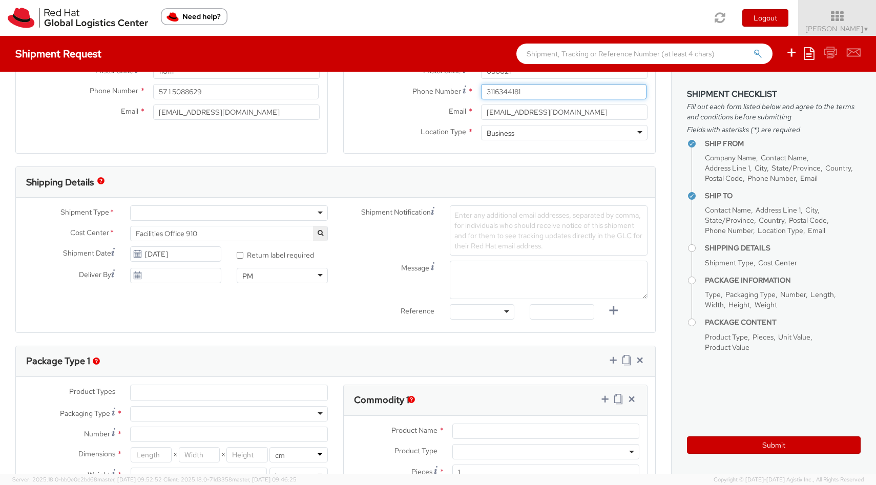
type input "3116344181"
click at [314, 212] on div at bounding box center [229, 212] width 198 height 15
click at [279, 237] on span "Facilities Office 910" at bounding box center [229, 233] width 186 height 9
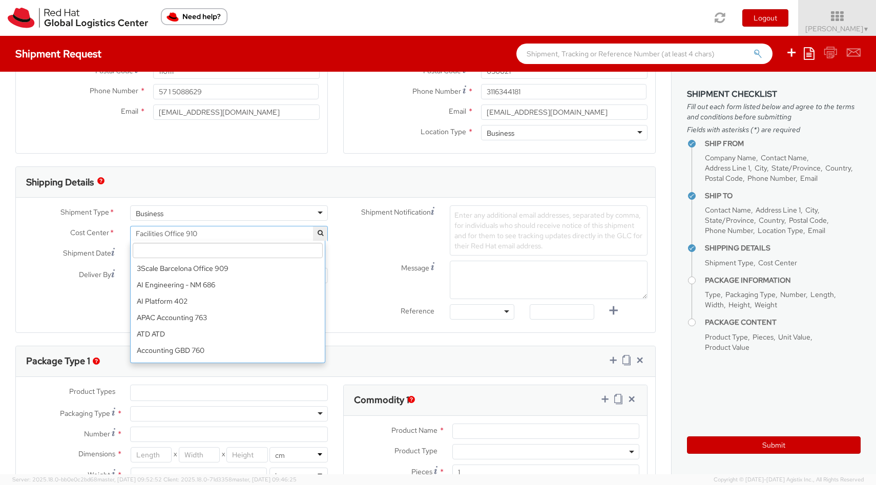
scroll to position [4648, 0]
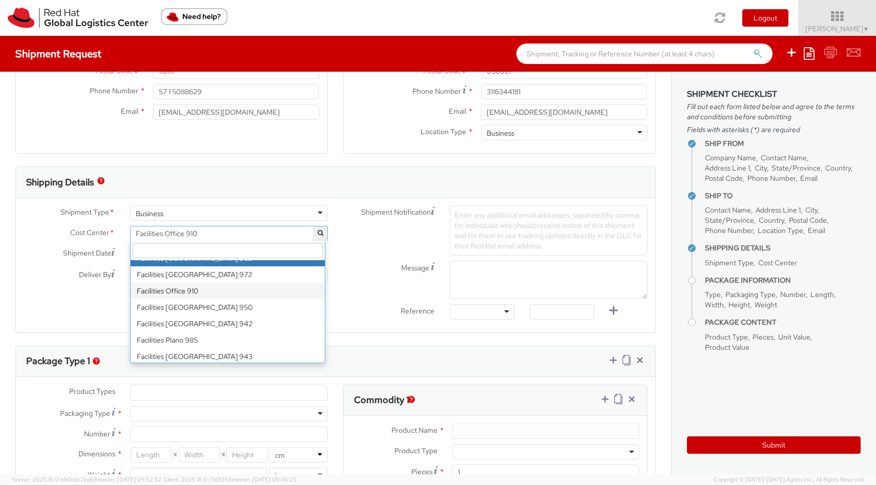
click at [236, 237] on span "Facilities Office 910" at bounding box center [229, 233] width 186 height 9
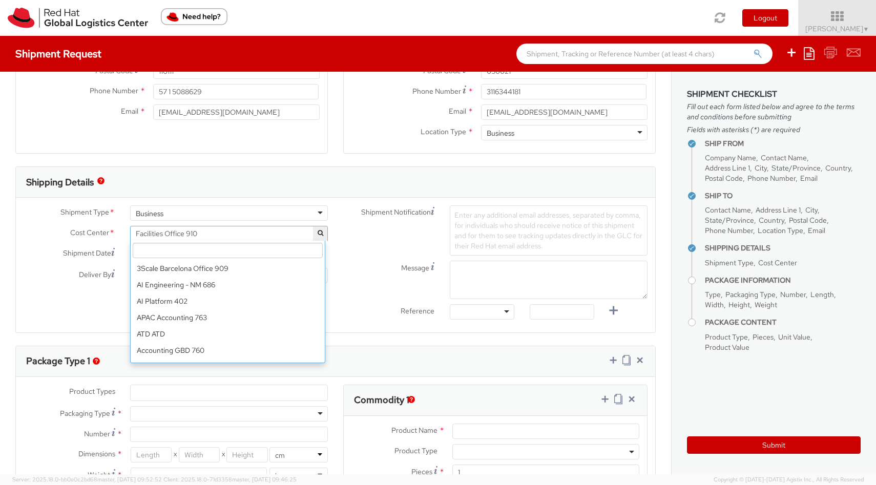
scroll to position [4632, 0]
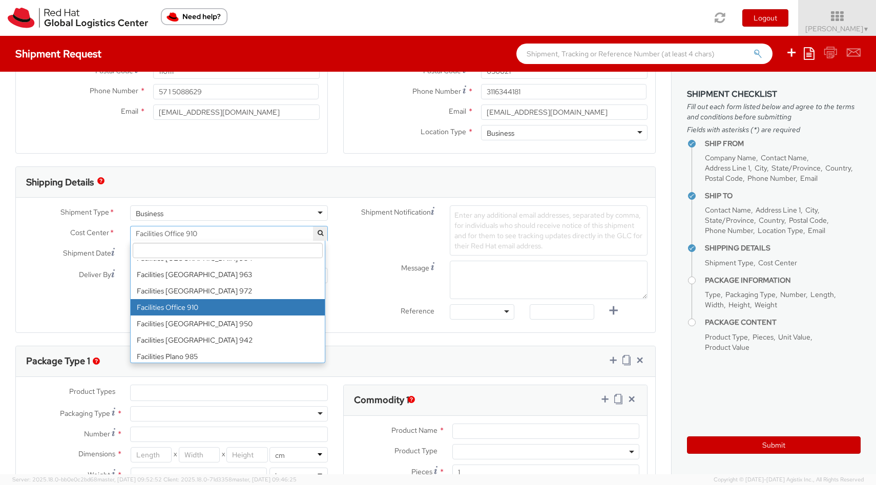
click at [236, 236] on span "Facilities Office 910" at bounding box center [229, 233] width 186 height 9
click at [227, 249] on input "search" at bounding box center [228, 250] width 190 height 15
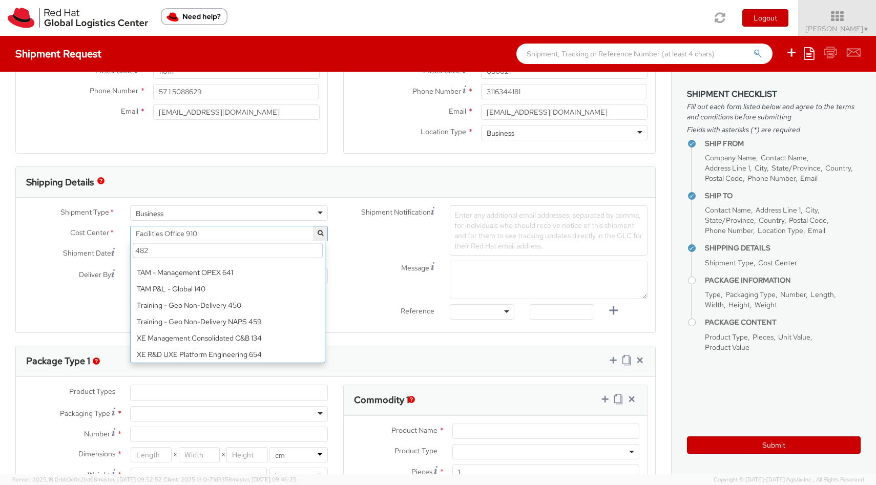
scroll to position [0, 0]
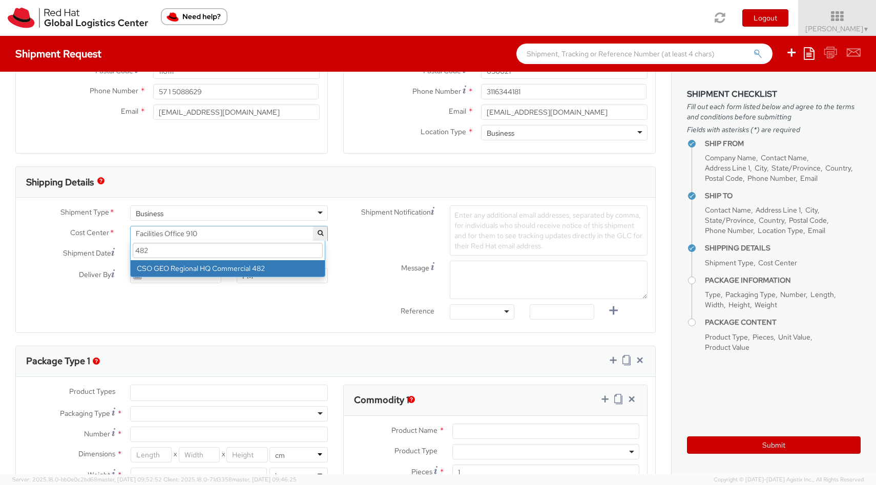
type input "482"
select select "482"
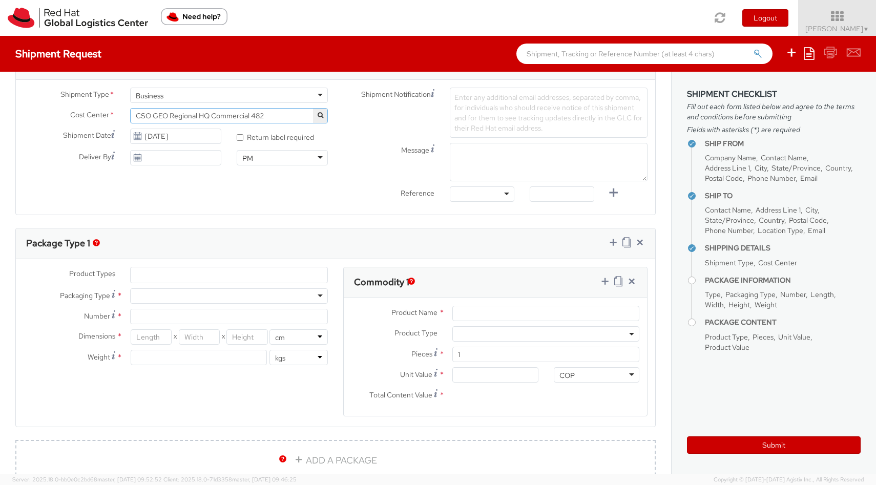
scroll to position [345, 0]
click at [208, 275] on ul at bounding box center [229, 274] width 197 height 15
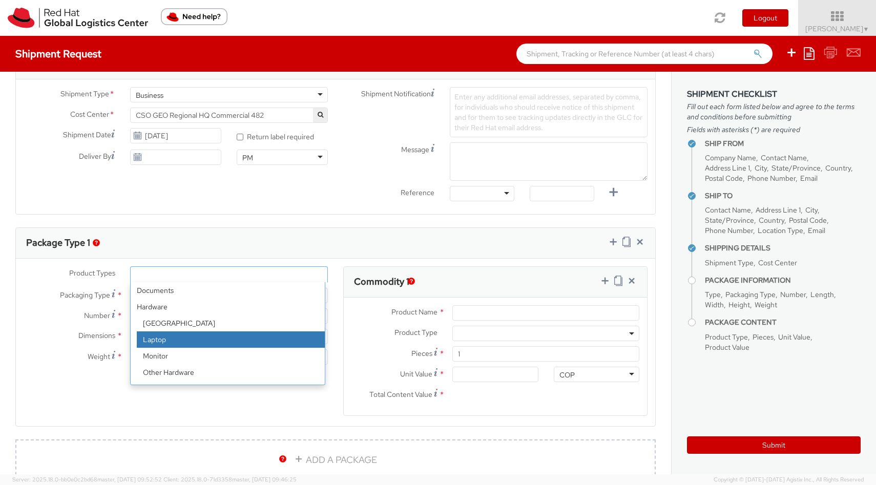
select select "LAPTOP"
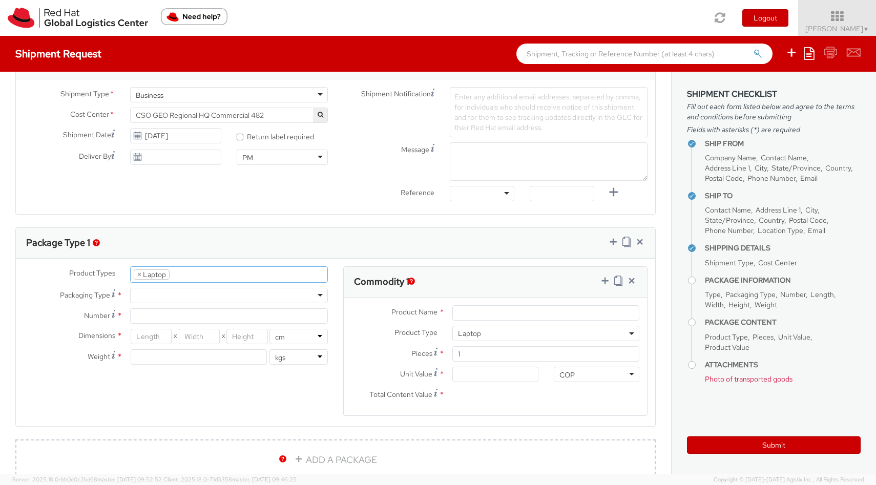
scroll to position [31, 0]
click at [202, 298] on div at bounding box center [229, 295] width 198 height 15
click at [187, 321] on input "Number *" at bounding box center [229, 315] width 198 height 15
type input "1"
click at [344, 333] on label "Product Type *" at bounding box center [394, 332] width 101 height 13
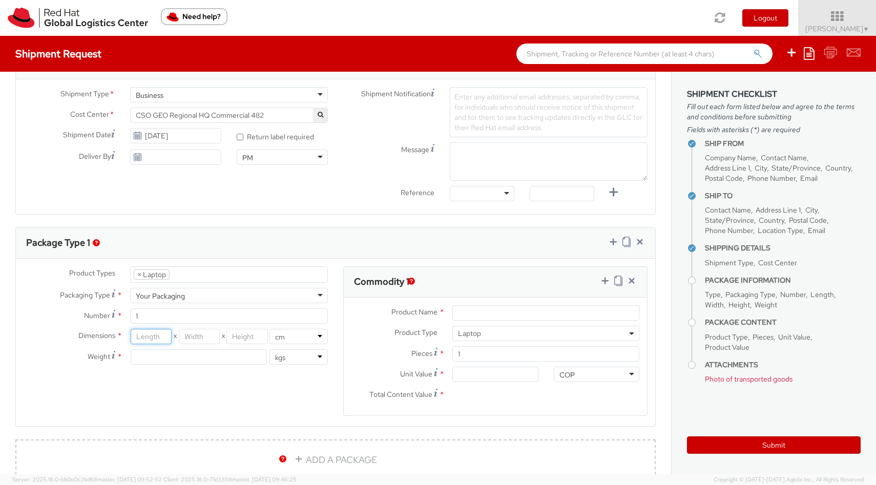
click at [147, 337] on input "number" at bounding box center [151, 336] width 41 height 15
type input "13"
type input "13.9"
click at [198, 333] on input "number" at bounding box center [199, 336] width 41 height 15
click at [204, 337] on input "number" at bounding box center [199, 336] width 41 height 15
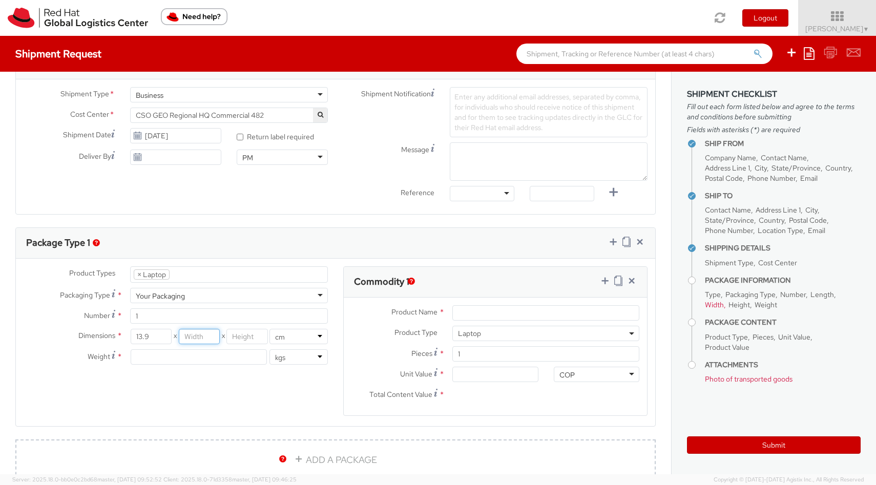
type input "9"
type input "9.1"
click at [248, 335] on input "number" at bounding box center [246, 336] width 41 height 15
type input "2.3"
click at [187, 360] on input "number" at bounding box center [199, 356] width 136 height 15
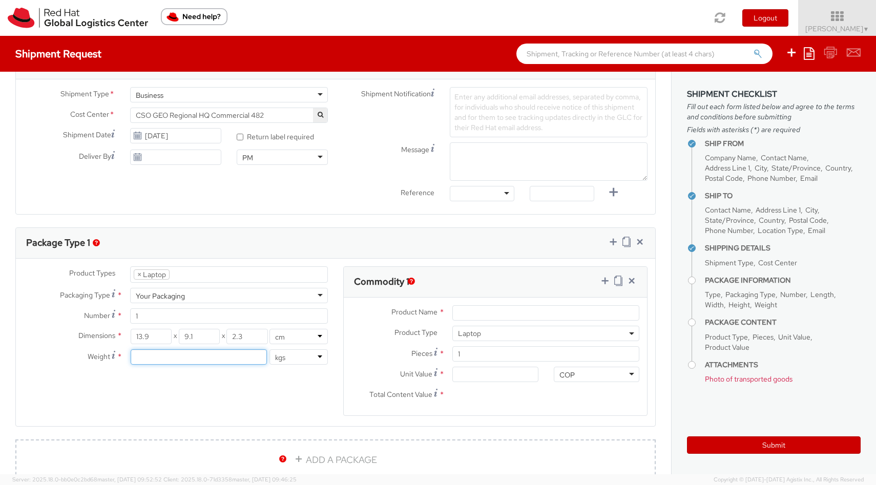
type input "2"
type input "3"
click at [270, 400] on div "Product Types * Documents Docking Station Laptop Monitor Other Hardware Server …" at bounding box center [335, 347] width 639 height 162
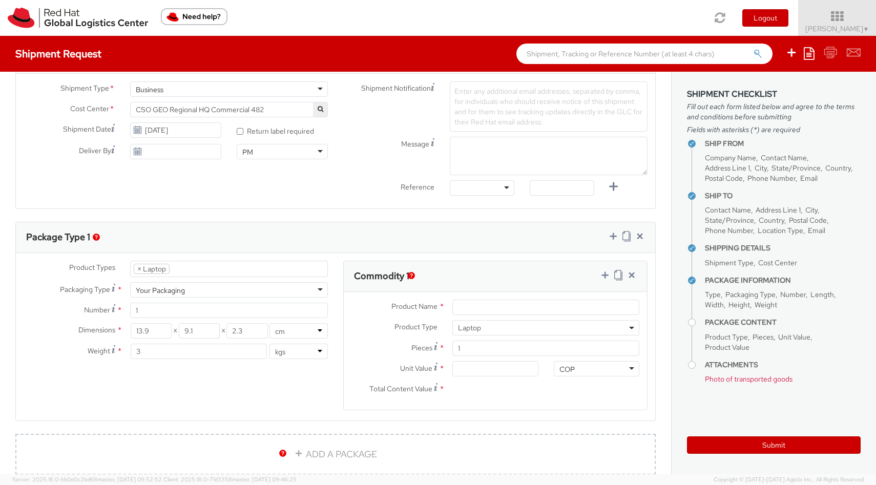
scroll to position [353, 0]
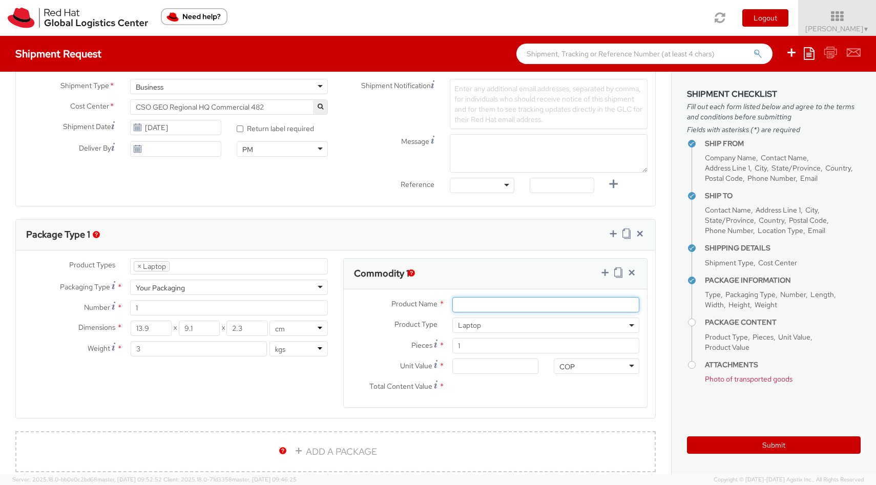
click at [460, 308] on input "Product Name *" at bounding box center [545, 304] width 187 height 15
type input "M"
paste input "Macbook Air 13" - JQT9VTJX6G"
type input "Macbook Air 13" - JQT9VTJX6G"
click at [475, 369] on input "Unit Value *" at bounding box center [495, 365] width 86 height 15
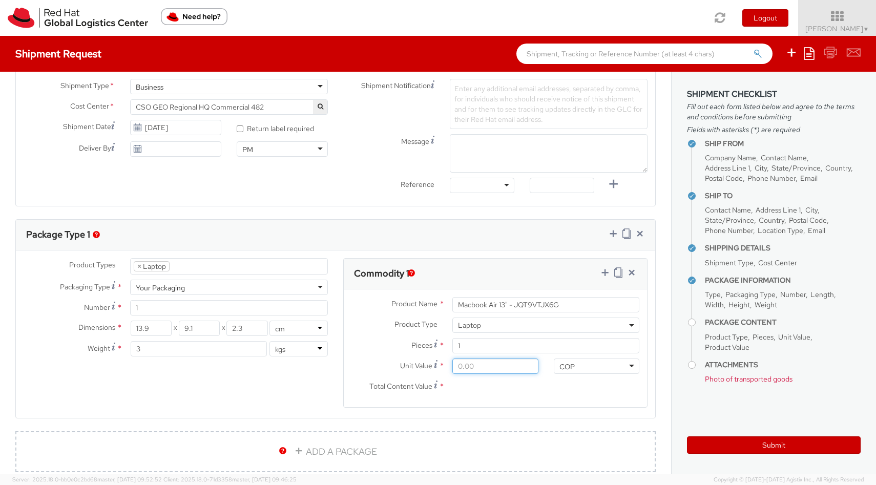
type input "1.00"
type input "12.00"
type input "120.00"
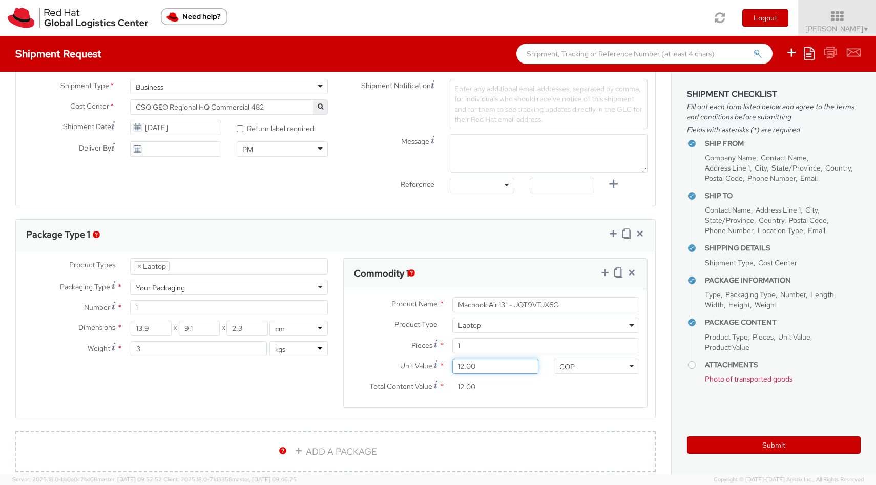
type input "120.00"
type input "1,200.00"
type input "12,000.00"
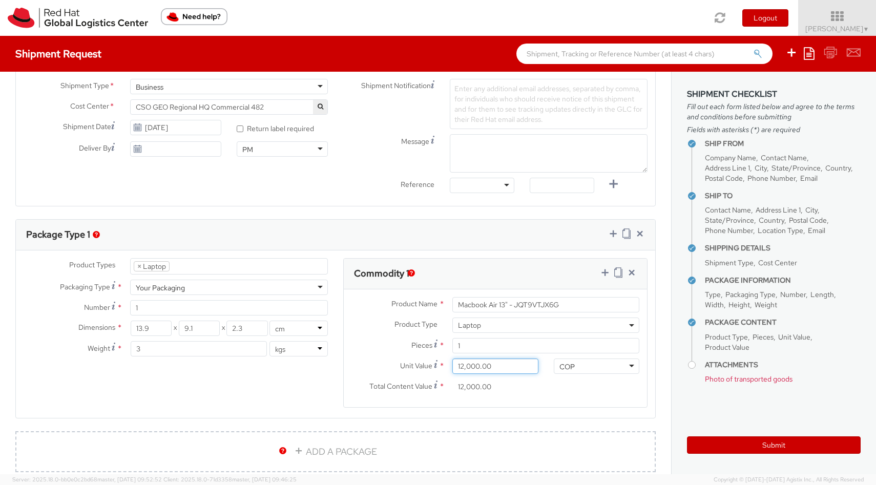
type input "120,000.00"
type input "1,200,000.00"
type input "12,000,000.00"
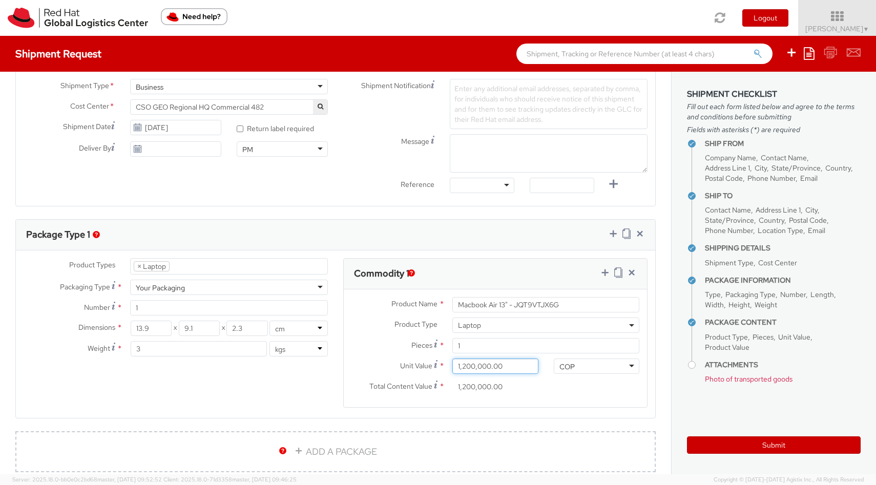
type input "12,000,000.00"
click at [524, 397] on div "Total Content Value * 12,000,000.00" at bounding box center [445, 389] width 202 height 20
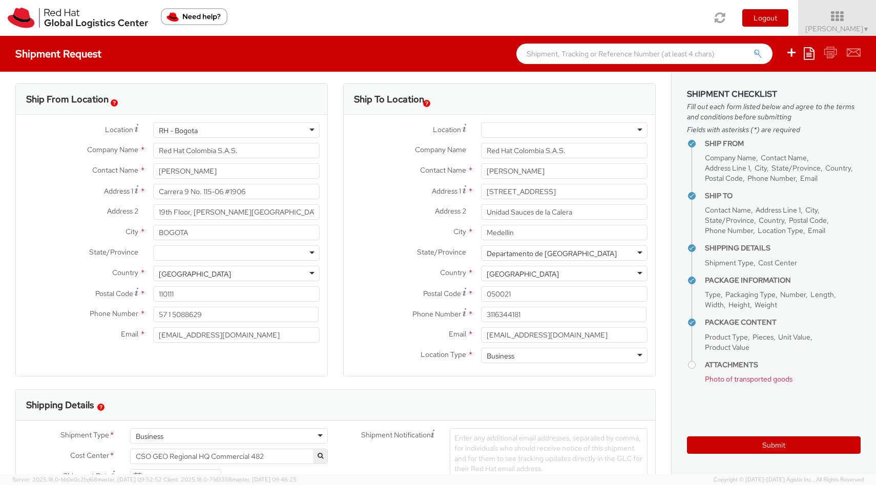
scroll to position [0, 0]
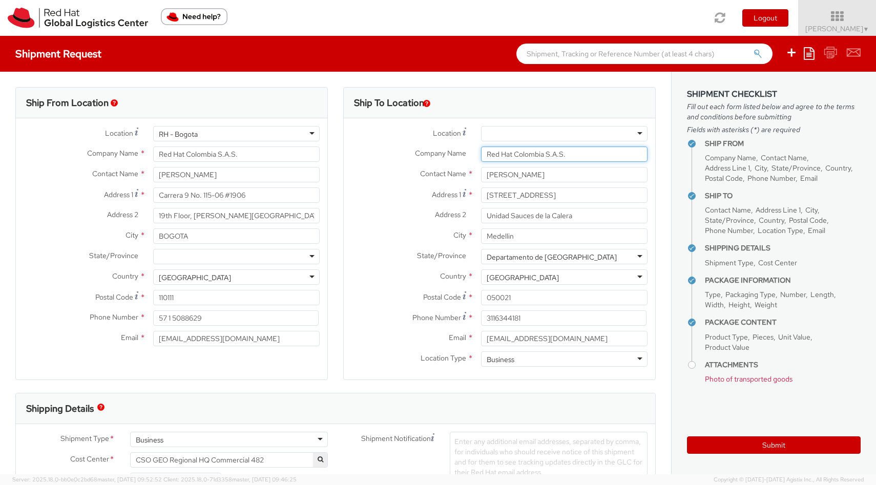
drag, startPoint x: 579, startPoint y: 153, endPoint x: 474, endPoint y: 152, distance: 104.5
click at [474, 152] on div "Red Hat Colombia S.A.S." at bounding box center [564, 153] width 182 height 15
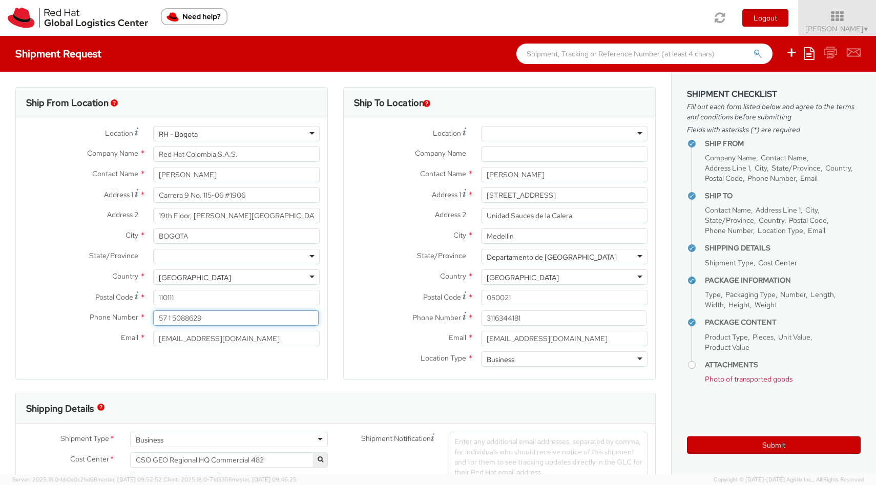
drag, startPoint x: 227, startPoint y: 321, endPoint x: 151, endPoint y: 313, distance: 77.2
click at [151, 313] on div "57 1 5088629" at bounding box center [236, 317] width 182 height 15
click at [181, 323] on input at bounding box center [235, 317] width 165 height 15
type input "3193770392"
click at [303, 258] on div at bounding box center [236, 256] width 166 height 15
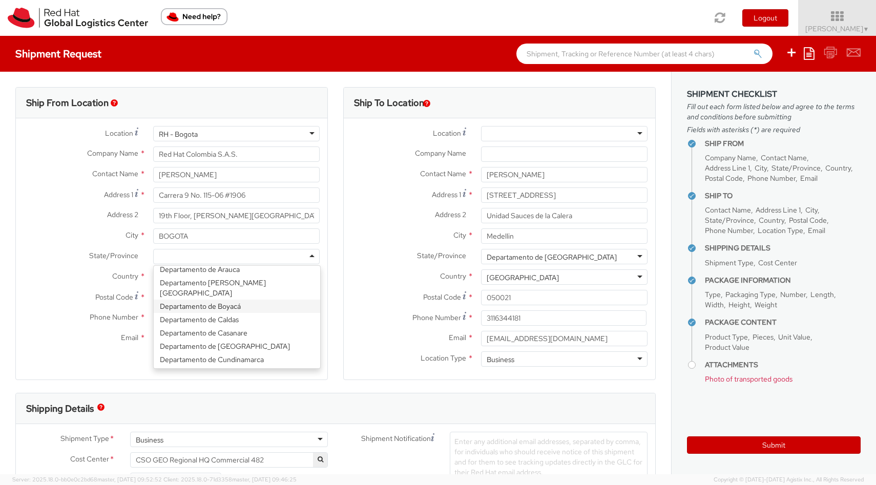
scroll to position [44, 0]
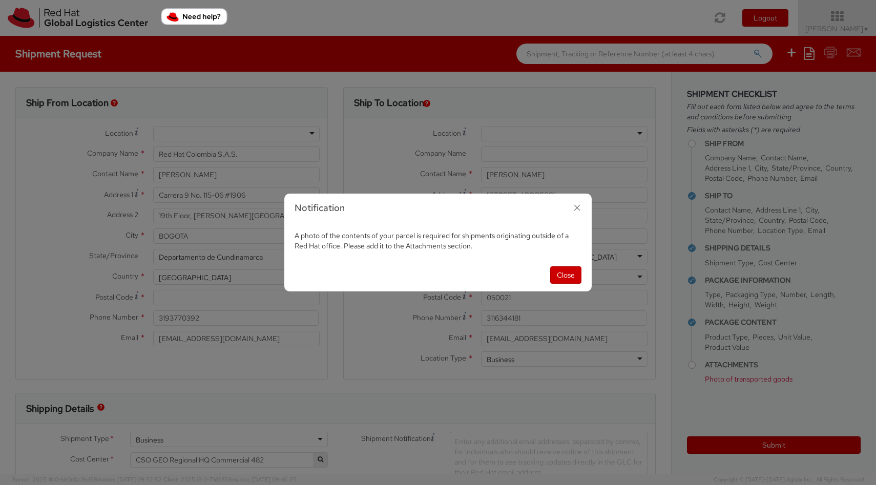
click at [580, 208] on icon "button" at bounding box center [576, 207] width 15 height 15
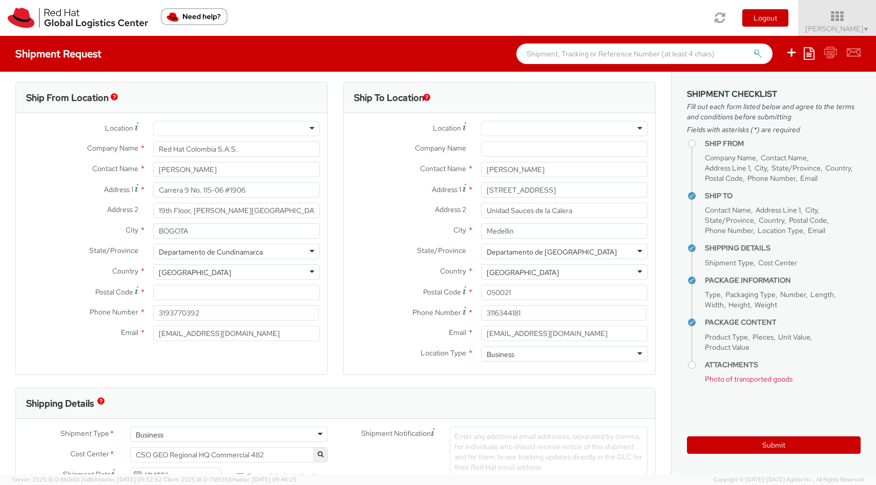
scroll to position [6, 0]
click at [258, 290] on input "Postal Code *" at bounding box center [236, 291] width 166 height 15
click at [242, 293] on input "Postal Code *" at bounding box center [236, 291] width 166 height 15
click at [261, 351] on div "Location * [GEOGRAPHIC_DATA] - [GEOGRAPHIC_DATA] - [GEOGRAPHIC_DATA] [GEOGRAPHI…" at bounding box center [171, 232] width 311 height 241
click at [231, 293] on input "Postal Code *" at bounding box center [236, 291] width 166 height 15
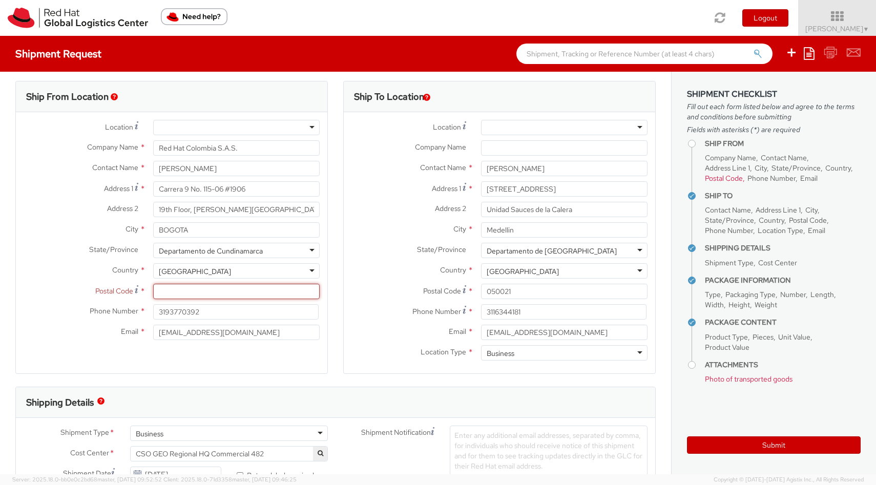
paste input "110111"
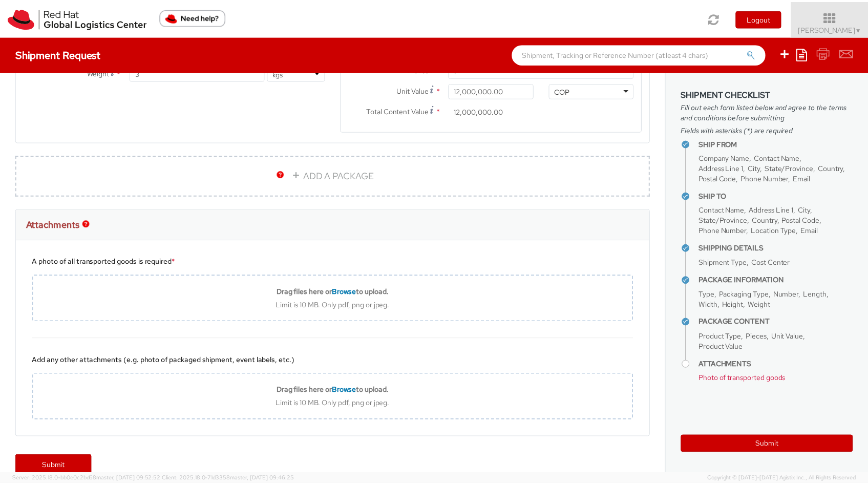
scroll to position [646, 0]
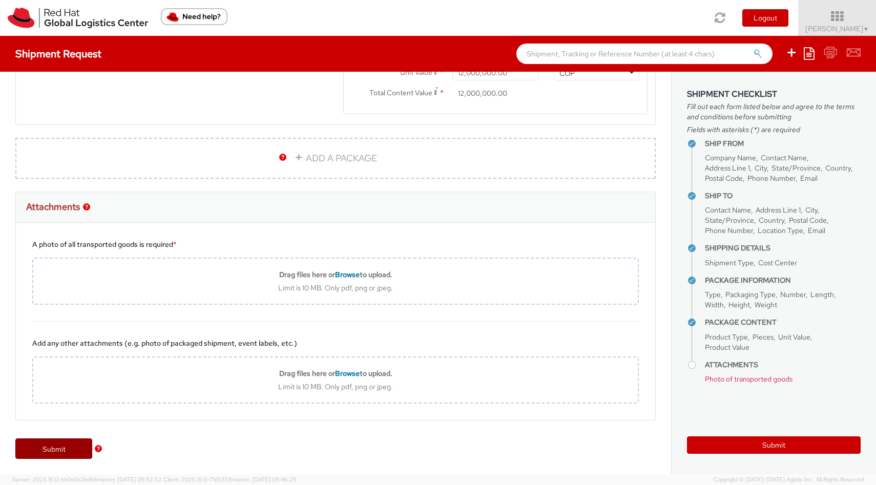
type input "110111"
click at [55, 449] on link "Submit" at bounding box center [53, 448] width 77 height 20
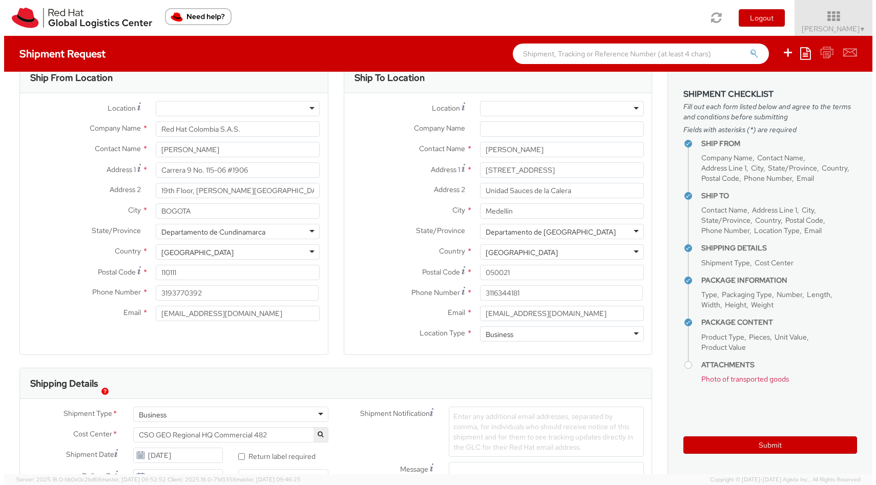
scroll to position [0, 0]
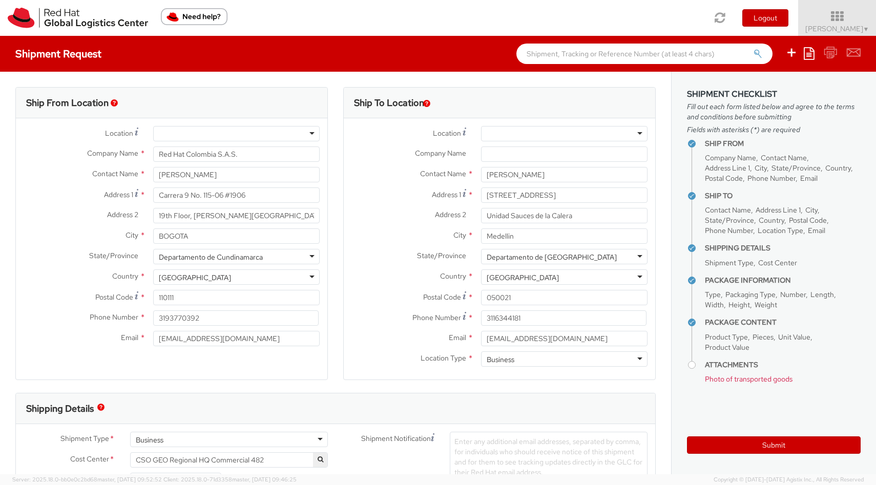
click at [339, 344] on div "Ship To Location Location * [GEOGRAPHIC_DATA] - [GEOGRAPHIC_DATA] - [GEOGRAPHIC…" at bounding box center [499, 240] width 328 height 306
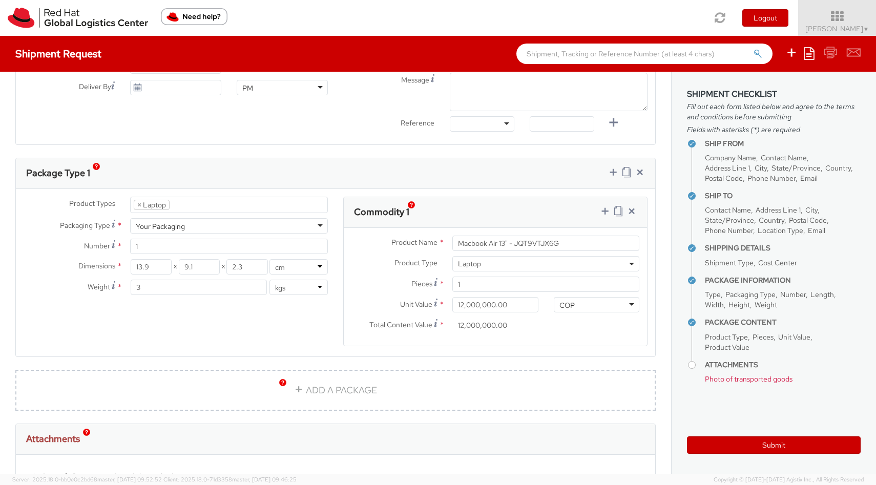
scroll to position [421, 0]
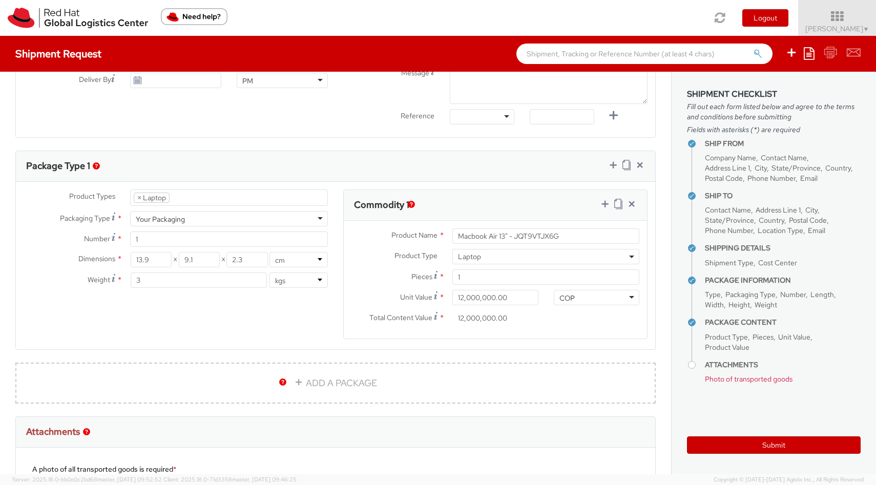
click at [413, 204] on img "button" at bounding box center [411, 204] width 7 height 7
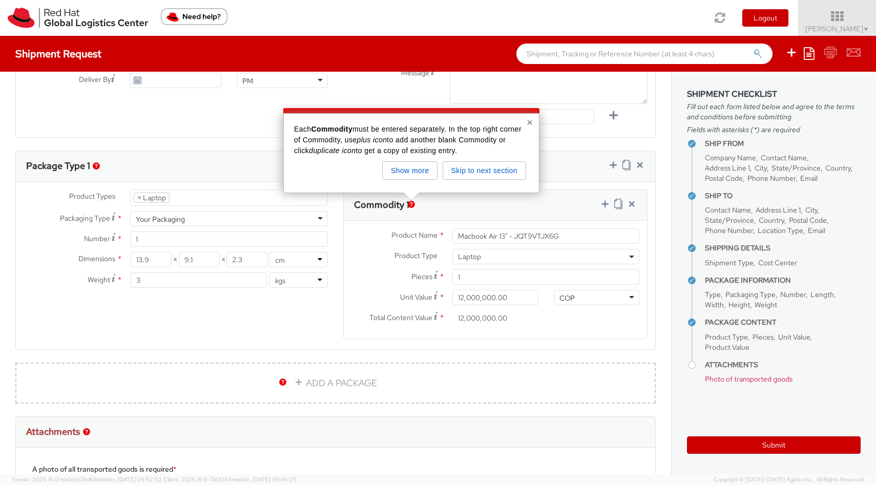
click at [318, 305] on div "Product Types * Documents Docking Station Laptop Monitor Other Hardware Server …" at bounding box center [335, 270] width 639 height 162
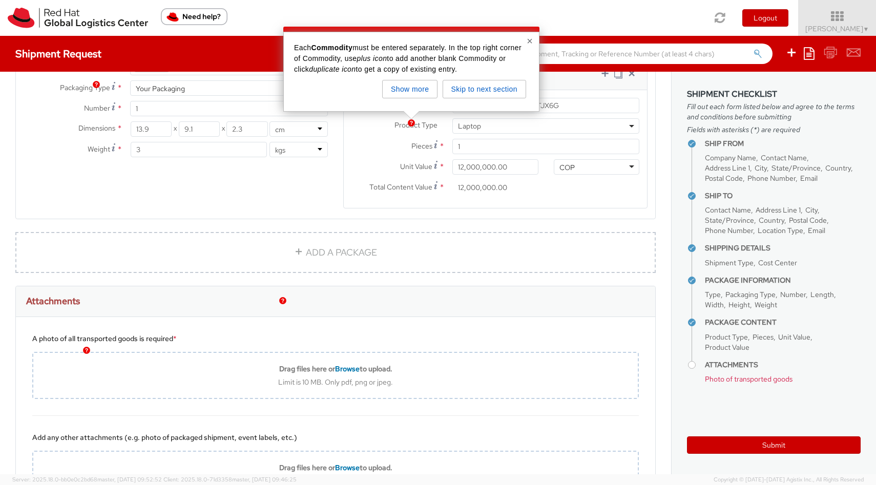
scroll to position [646, 0]
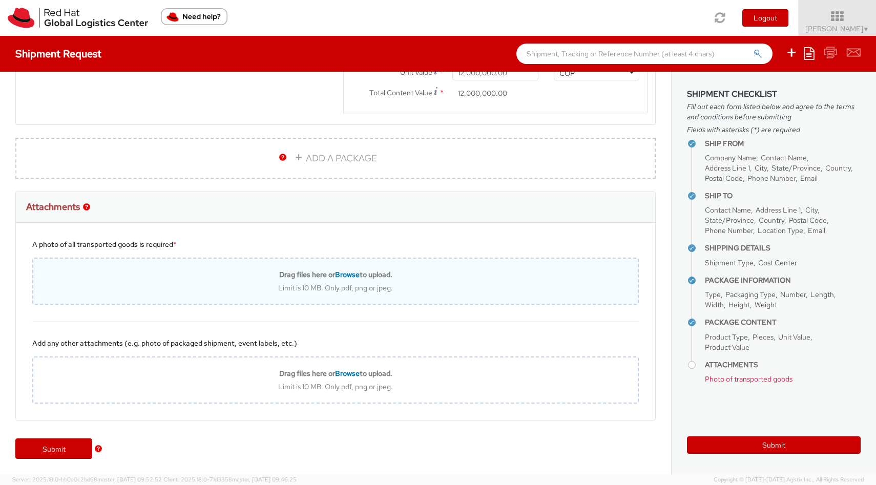
click at [299, 277] on b "Drag files here or Browse to upload." at bounding box center [335, 274] width 113 height 9
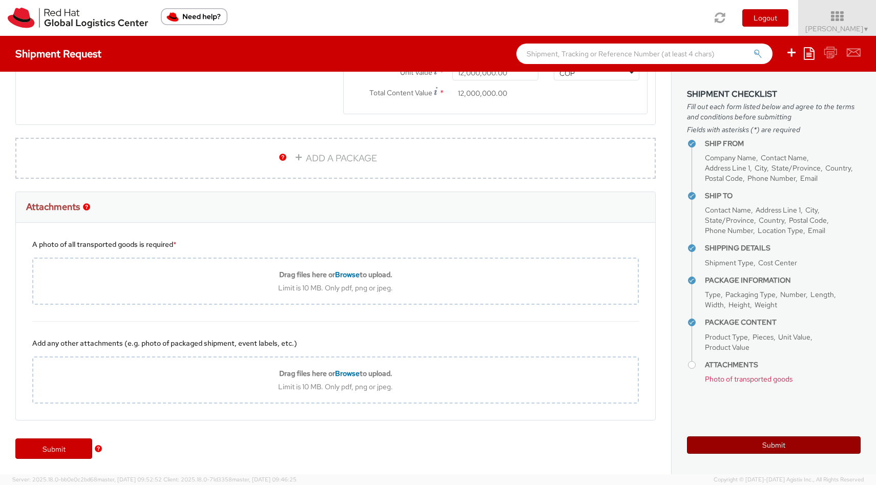
click at [745, 444] on button "Submit" at bounding box center [774, 444] width 174 height 17
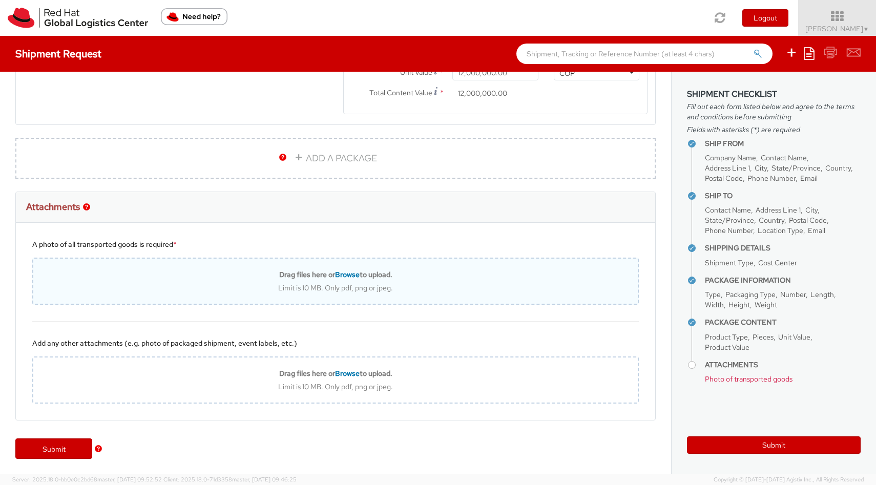
click at [337, 272] on span "Browse" at bounding box center [347, 274] width 25 height 9
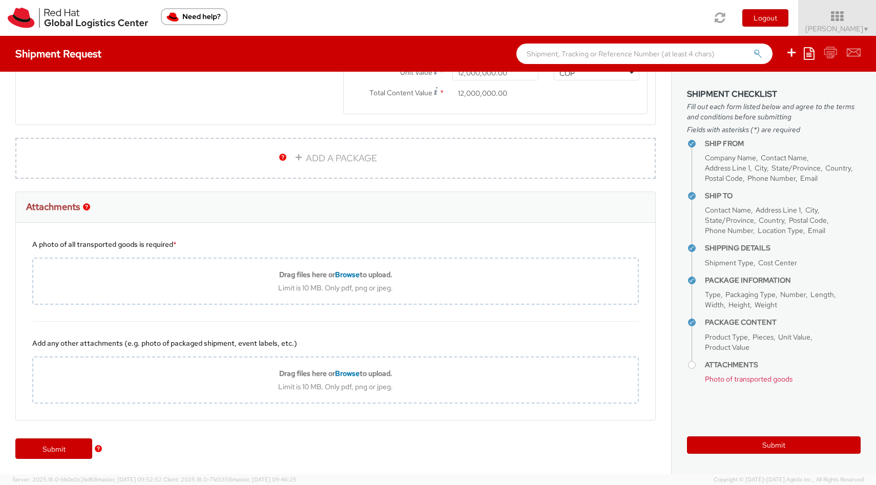
type input "C:\fakepath\IMG_4040.jpg"
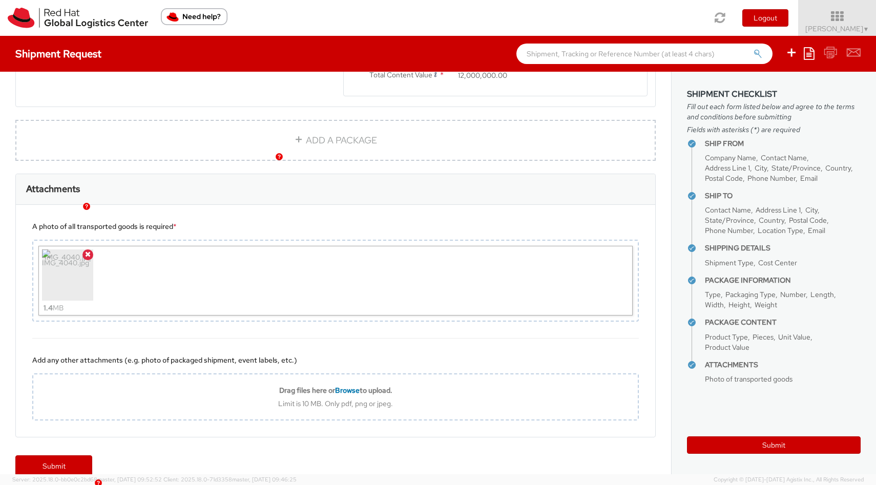
scroll to position [681, 0]
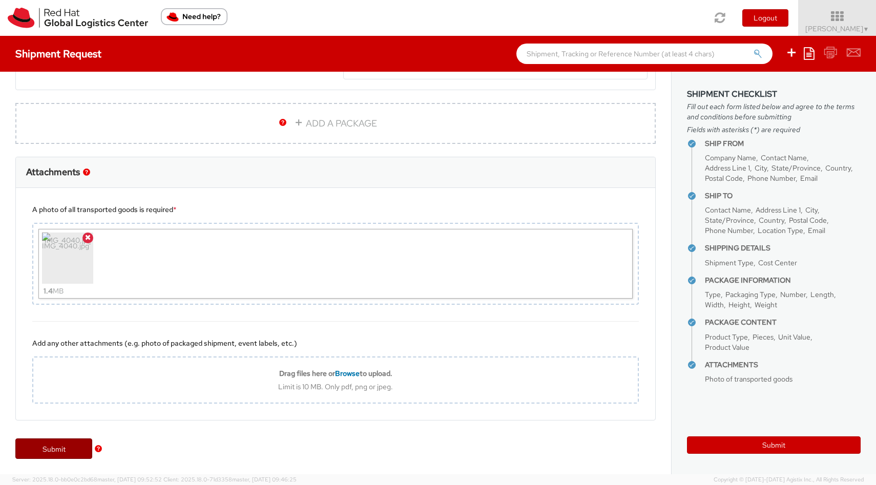
click at [49, 452] on link "Submit" at bounding box center [53, 448] width 77 height 20
type input "[PERSON_NAME]"
